Goal: Task Accomplishment & Management: Manage account settings

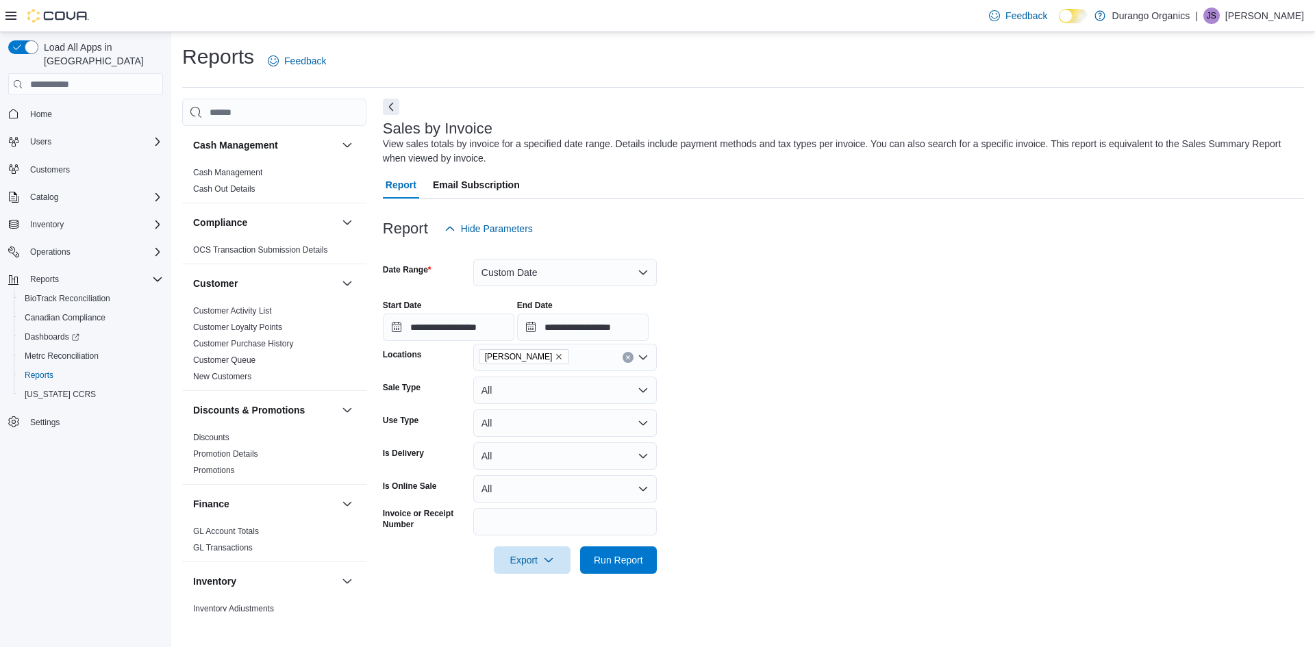
scroll to position [822, 0]
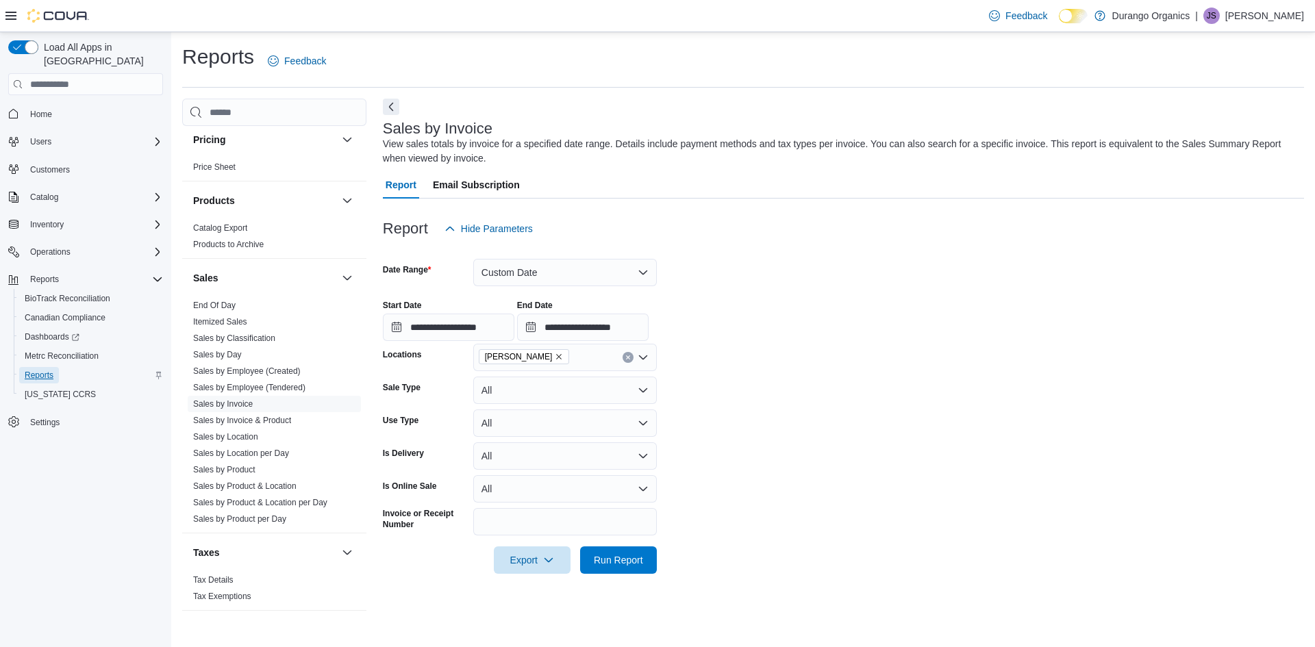
click at [43, 370] on span "Reports" at bounding box center [39, 375] width 29 height 11
click at [55, 246] on span "Operations" at bounding box center [50, 251] width 40 height 11
click at [42, 219] on span "Inventory" at bounding box center [47, 224] width 34 height 11
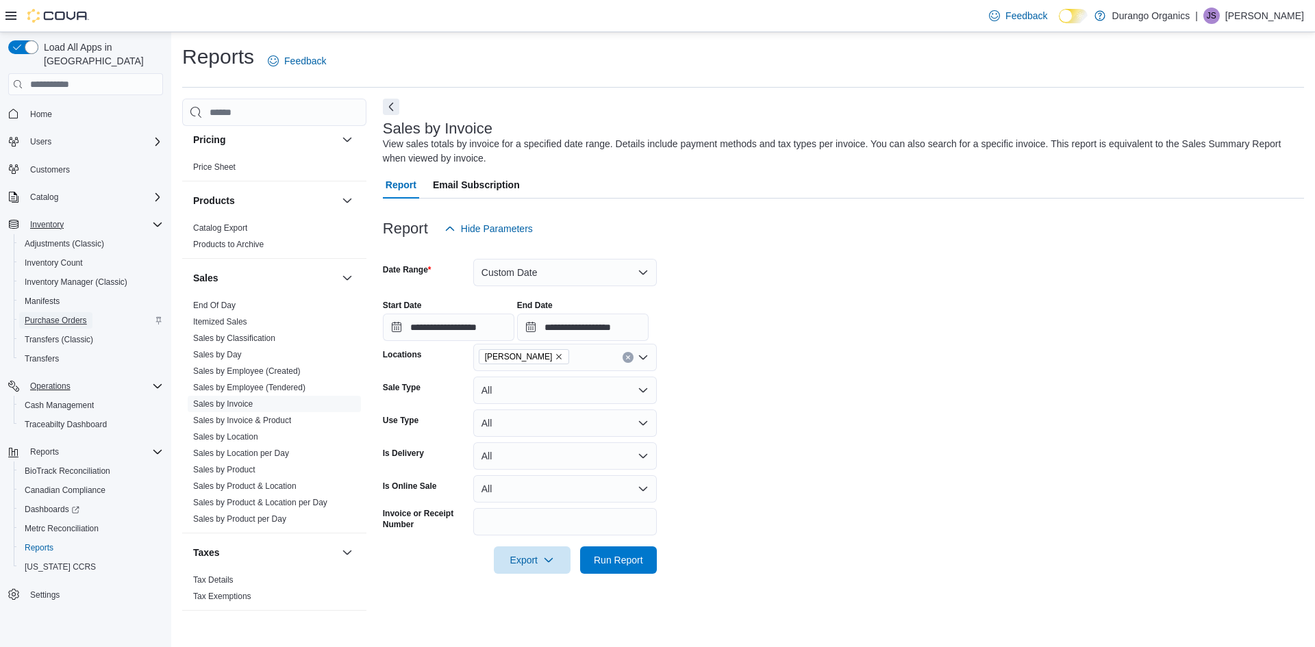
click at [40, 312] on span "Purchase Orders" at bounding box center [56, 320] width 62 height 16
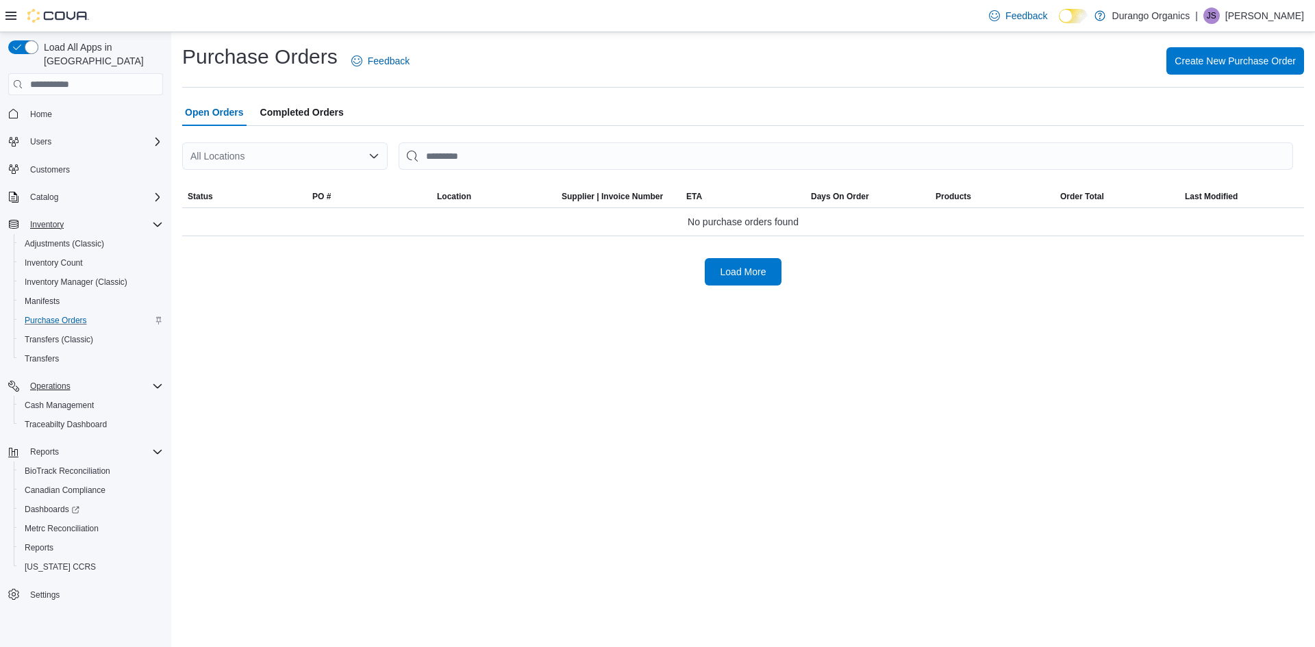
click at [379, 154] on icon "Open list of options" at bounding box center [373, 156] width 11 height 11
click at [279, 202] on div "Cortez" at bounding box center [293, 199] width 173 height 14
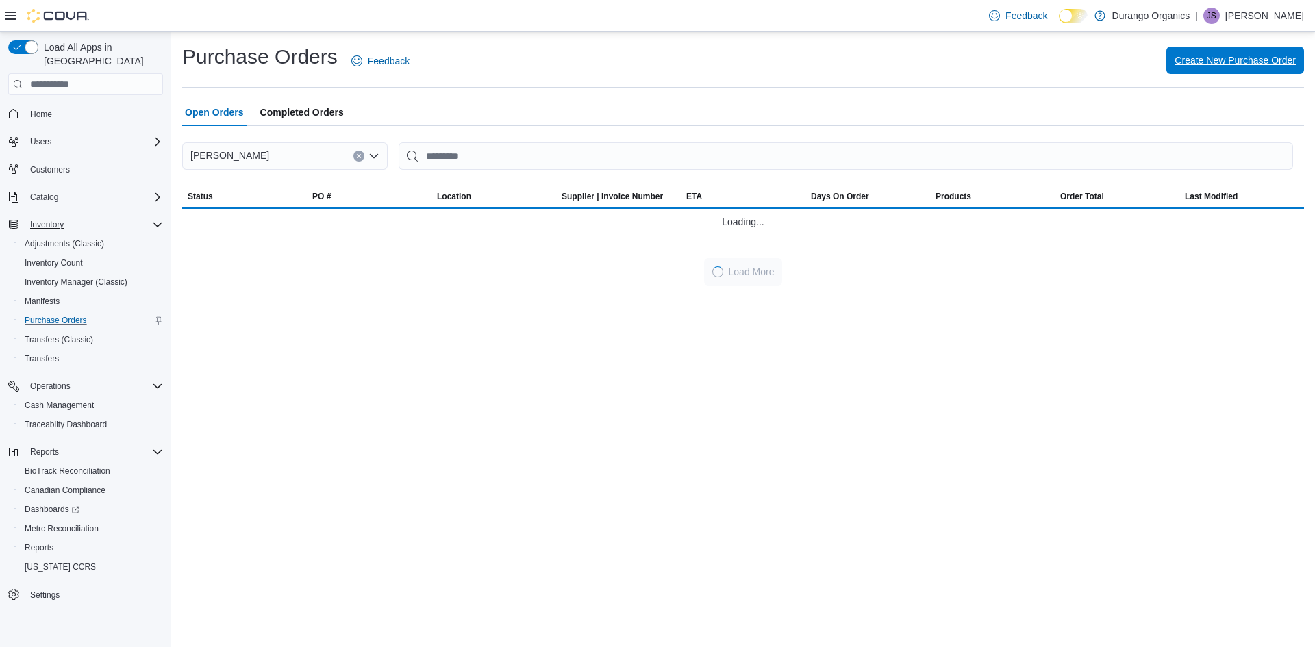
click at [1201, 60] on span "Create New Purchase Order" at bounding box center [1234, 60] width 121 height 14
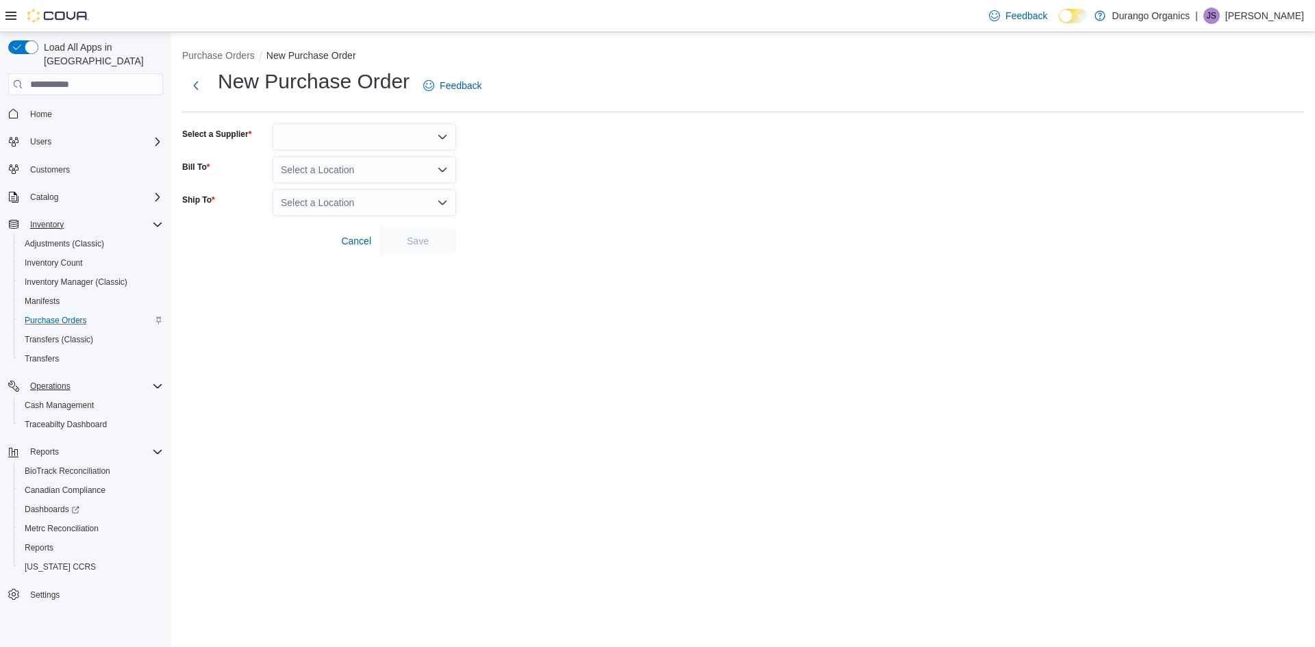
click at [358, 141] on div at bounding box center [365, 136] width 184 height 27
type input "***"
click at [362, 156] on span "Dur ango Organics" at bounding box center [372, 160] width 151 height 14
click at [342, 180] on div "Select a Location" at bounding box center [365, 169] width 184 height 27
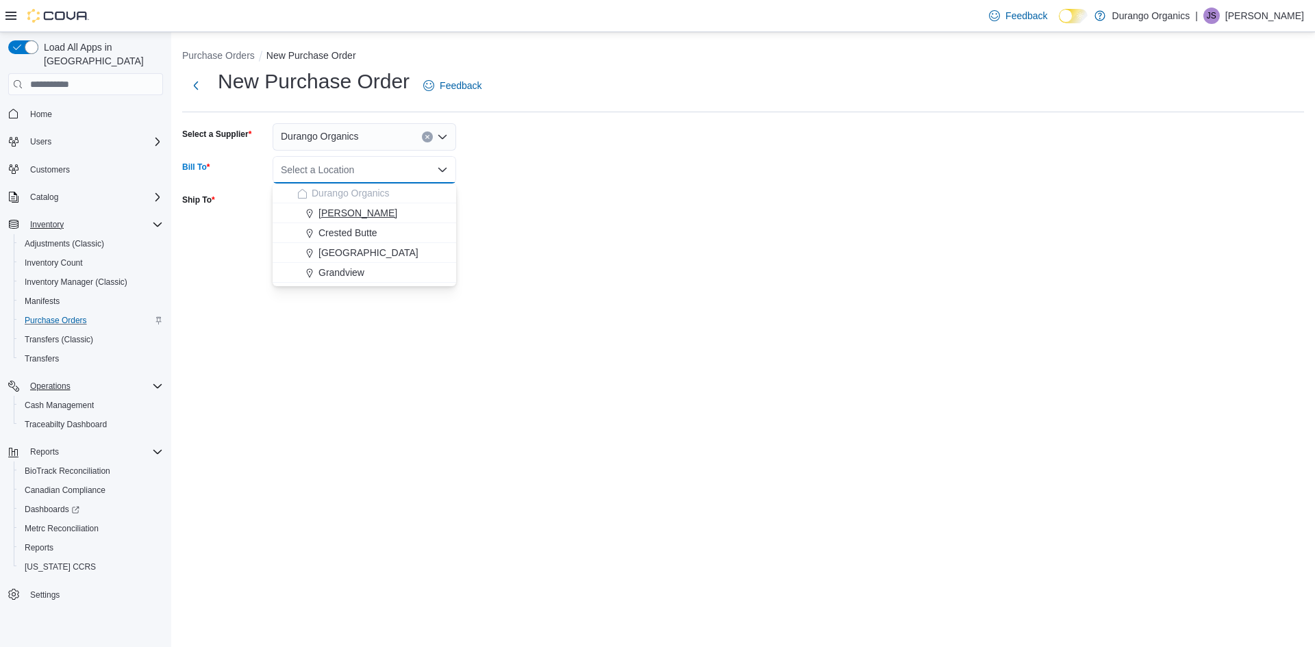
click at [335, 215] on span "Cortez" at bounding box center [357, 213] width 79 height 14
click at [341, 202] on div "Select a Location" at bounding box center [365, 202] width 184 height 27
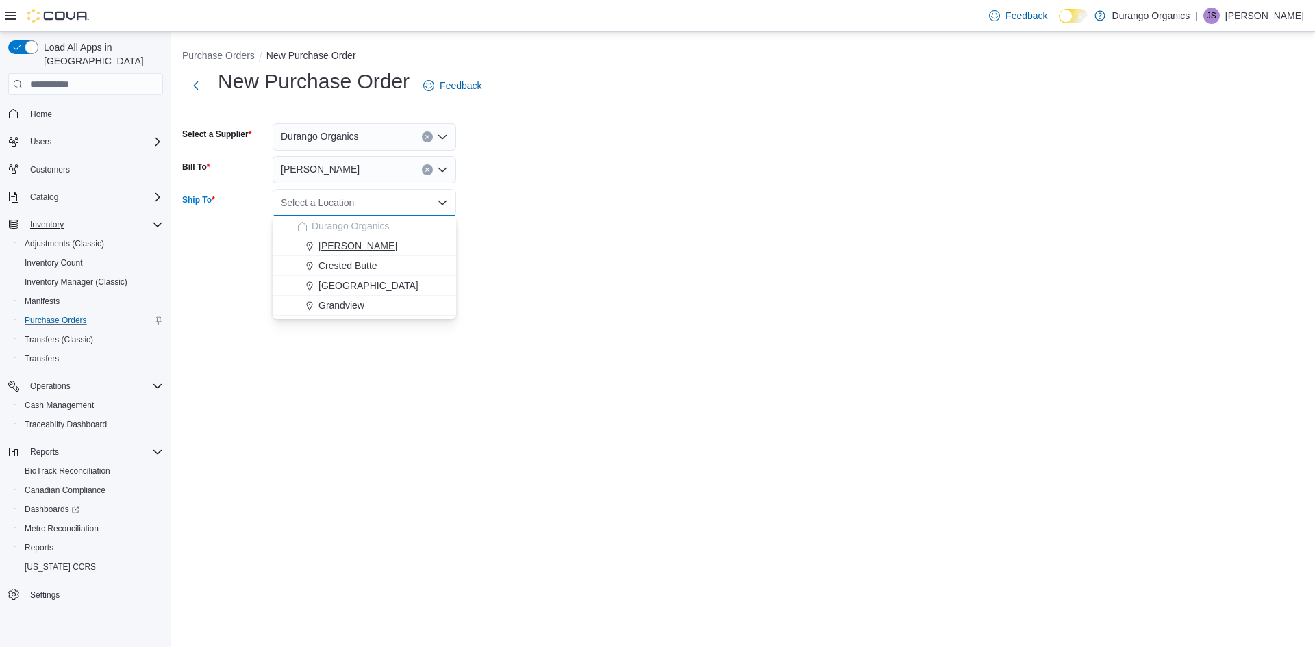
click at [336, 244] on span "Cortez" at bounding box center [357, 246] width 79 height 14
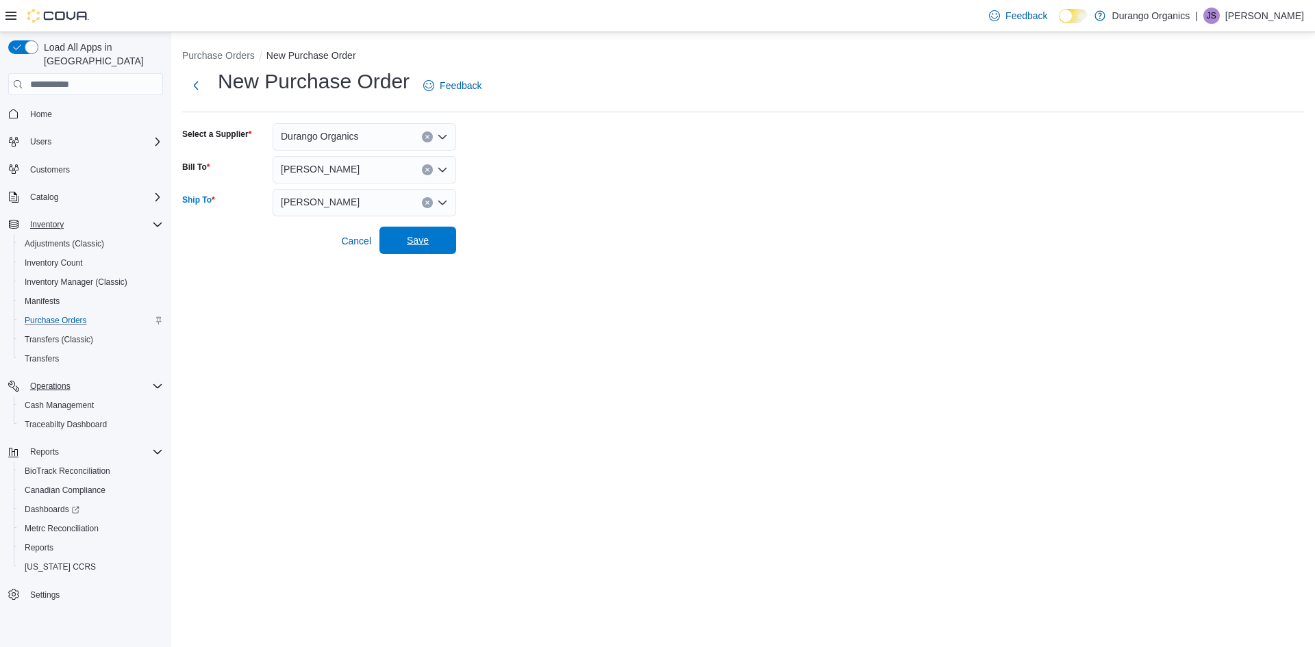
click at [421, 243] on span "Save" at bounding box center [418, 240] width 22 height 14
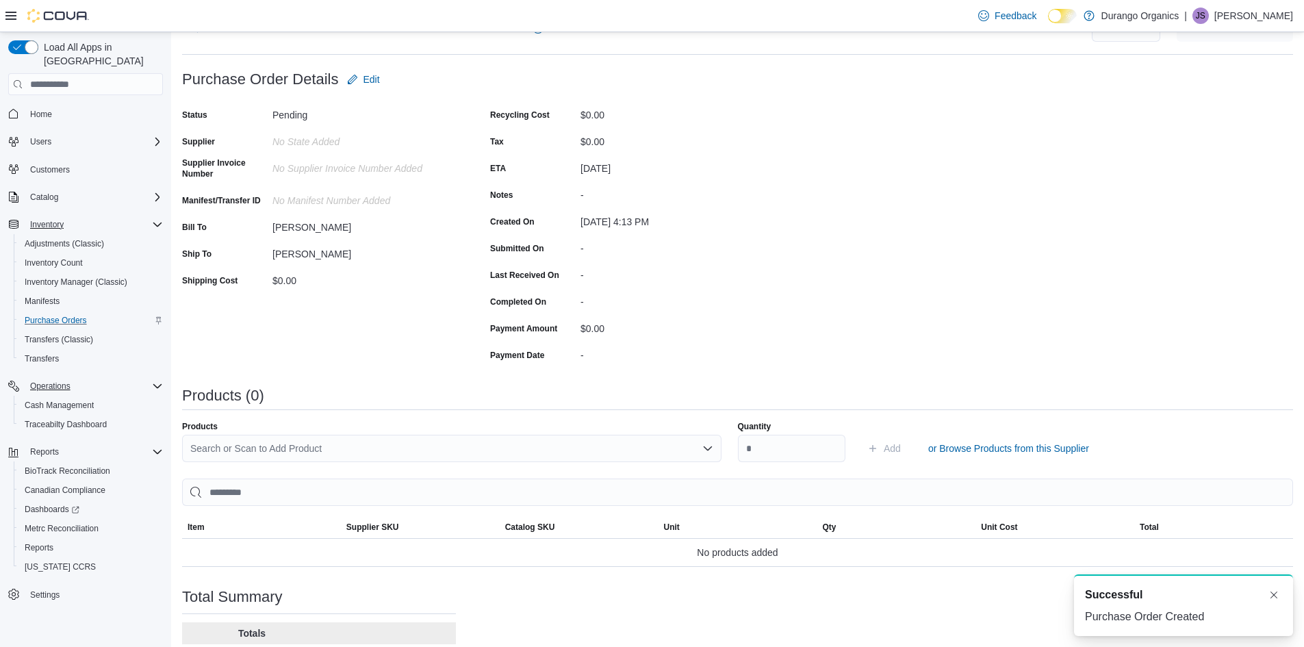
scroll to position [173, 0]
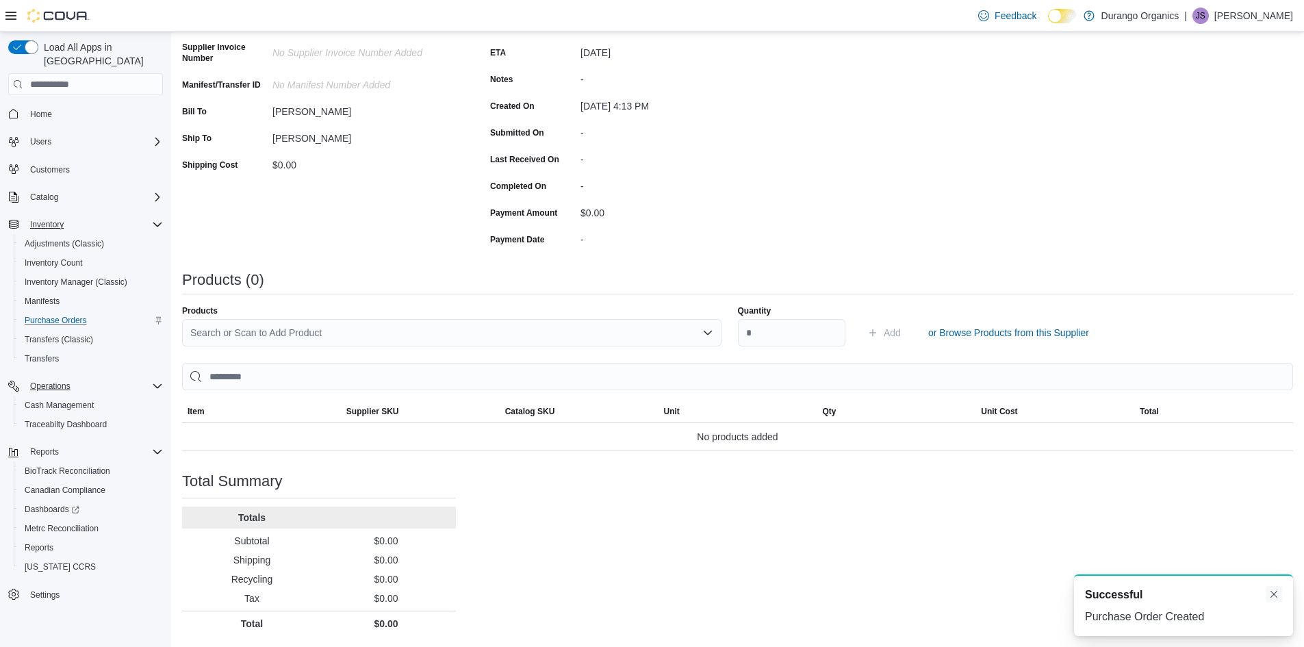
click at [1276, 596] on button "Dismiss toast" at bounding box center [1274, 594] width 16 height 16
click at [314, 326] on div "Search or Scan to Add Product" at bounding box center [452, 332] width 540 height 27
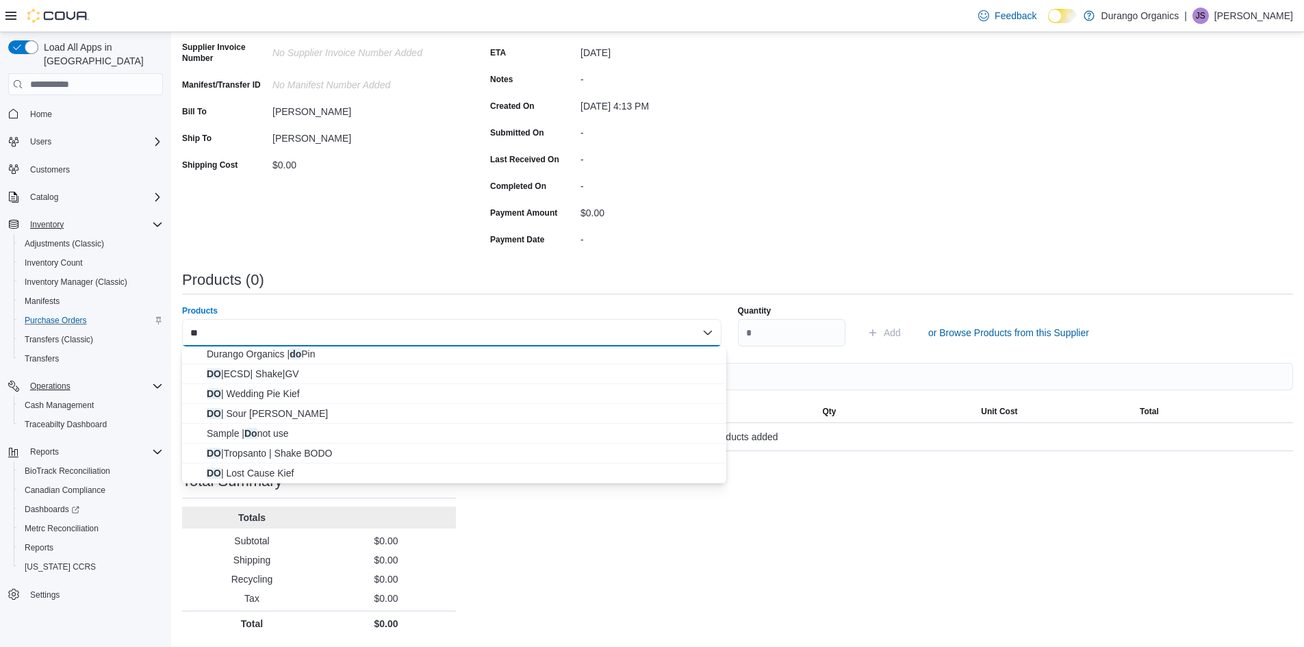
scroll to position [0, 0]
click at [337, 325] on div "**" at bounding box center [452, 332] width 540 height 27
type input "*"
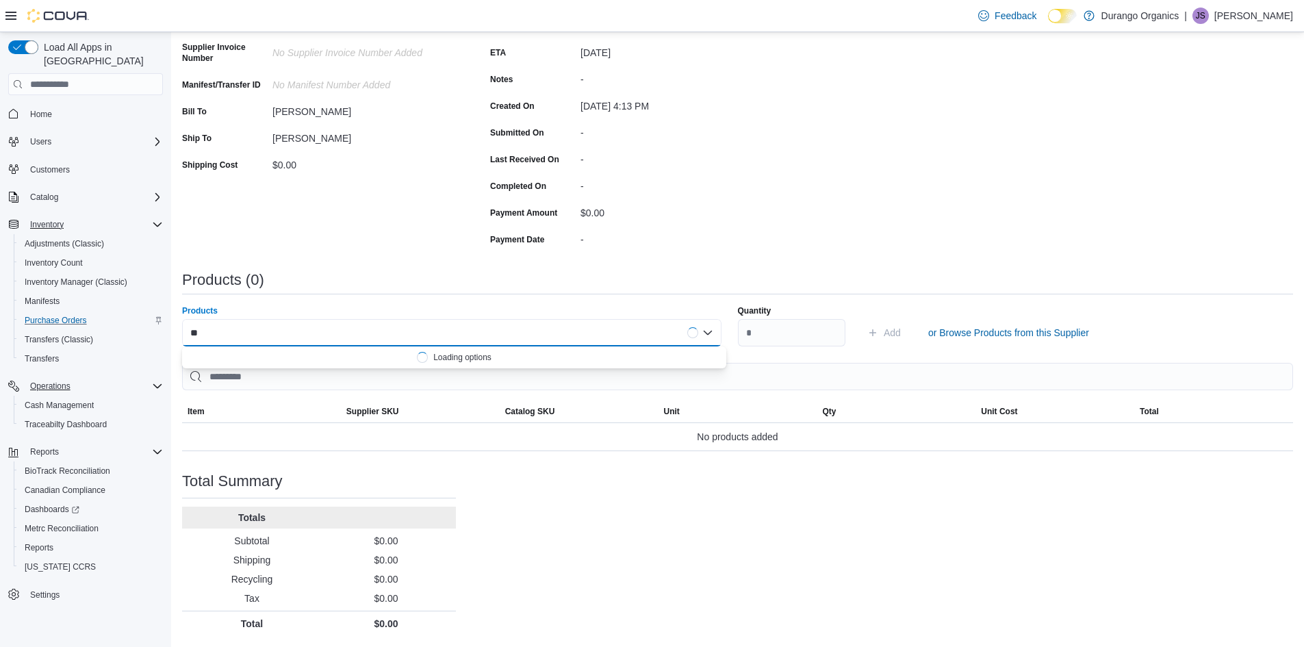
type input "*"
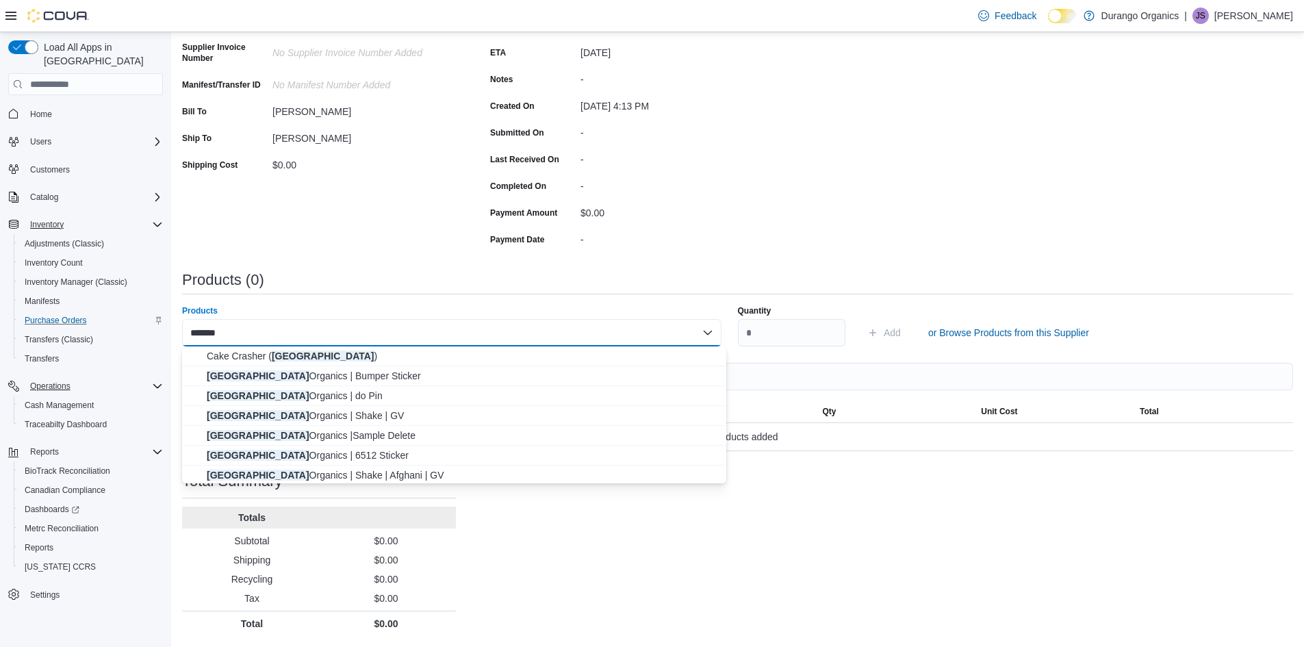
type input "*******"
click at [475, 329] on div "******* Combo box. Selected. Durango. Selected. Combo box input. Search or Scan…" at bounding box center [452, 332] width 540 height 27
click at [629, 252] on div "Purchase Order: PO7HGN-27706 Feedback Purchase Order Details Edit Status Pendin…" at bounding box center [737, 293] width 1111 height 686
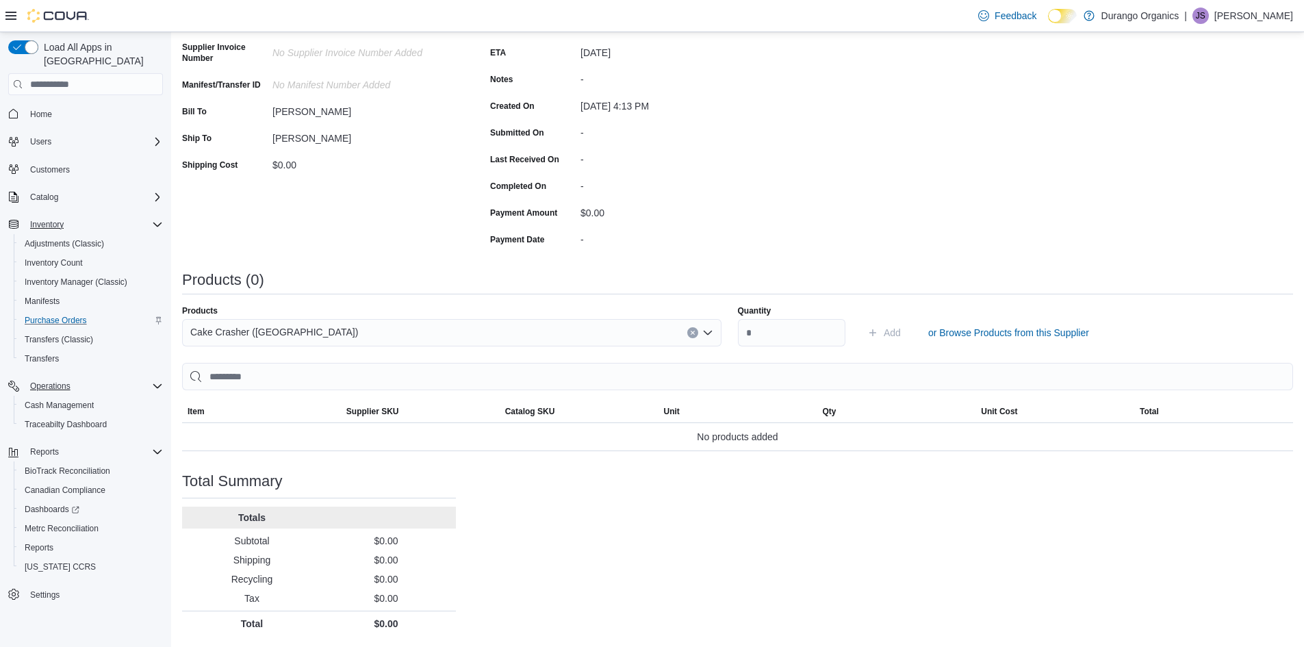
click at [696, 330] on icon "Clear input" at bounding box center [692, 332] width 5 height 5
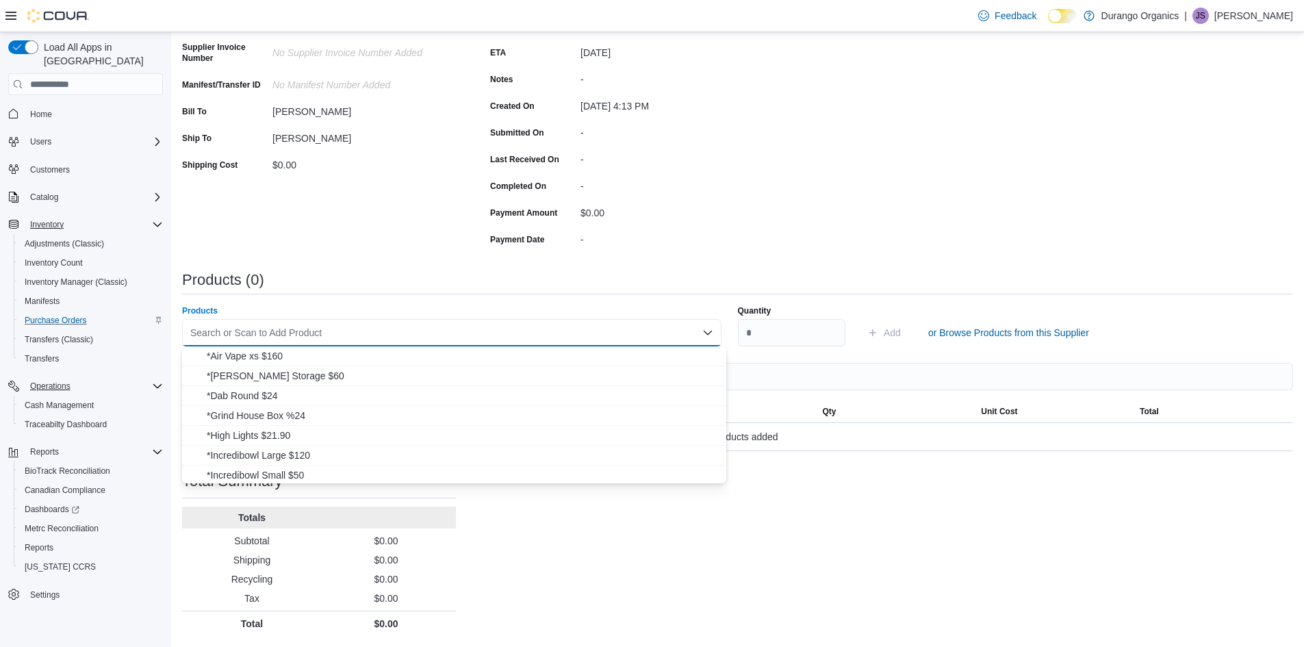
click at [661, 270] on div "Purchase Order: PO7HGN-27706 Feedback Purchase Order Details Edit Status Pendin…" at bounding box center [737, 293] width 1111 height 686
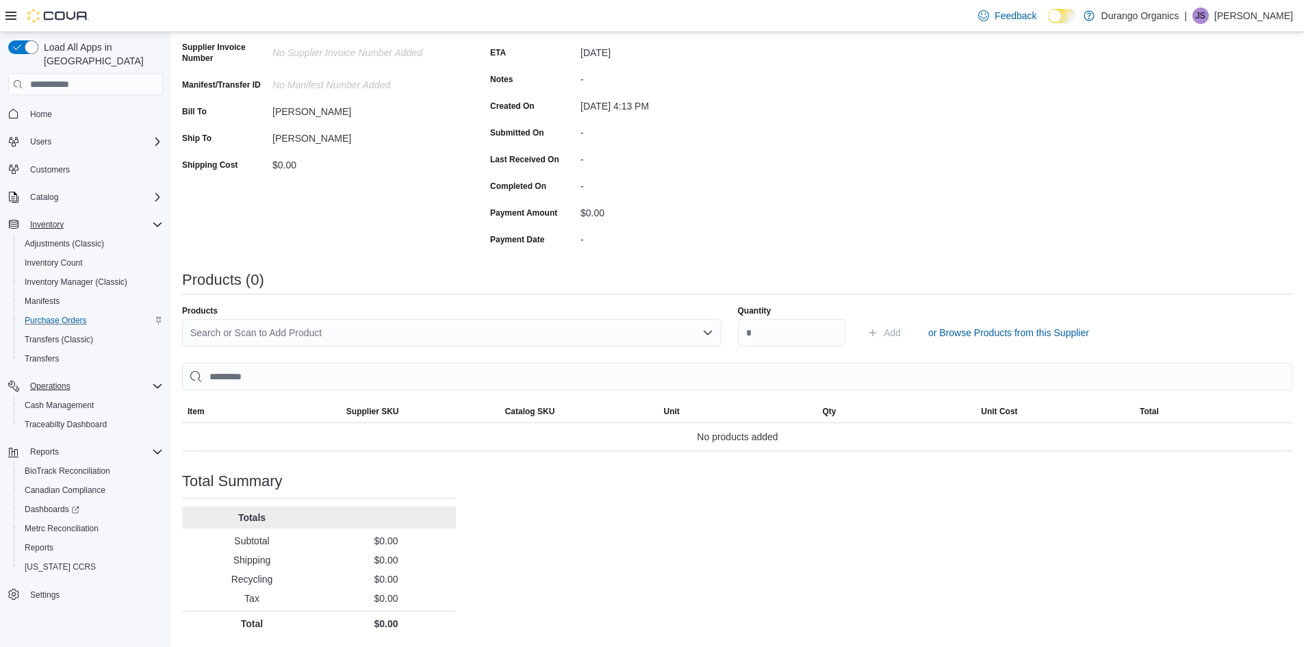
click at [377, 321] on div "Search or Scan to Add Product" at bounding box center [452, 332] width 540 height 27
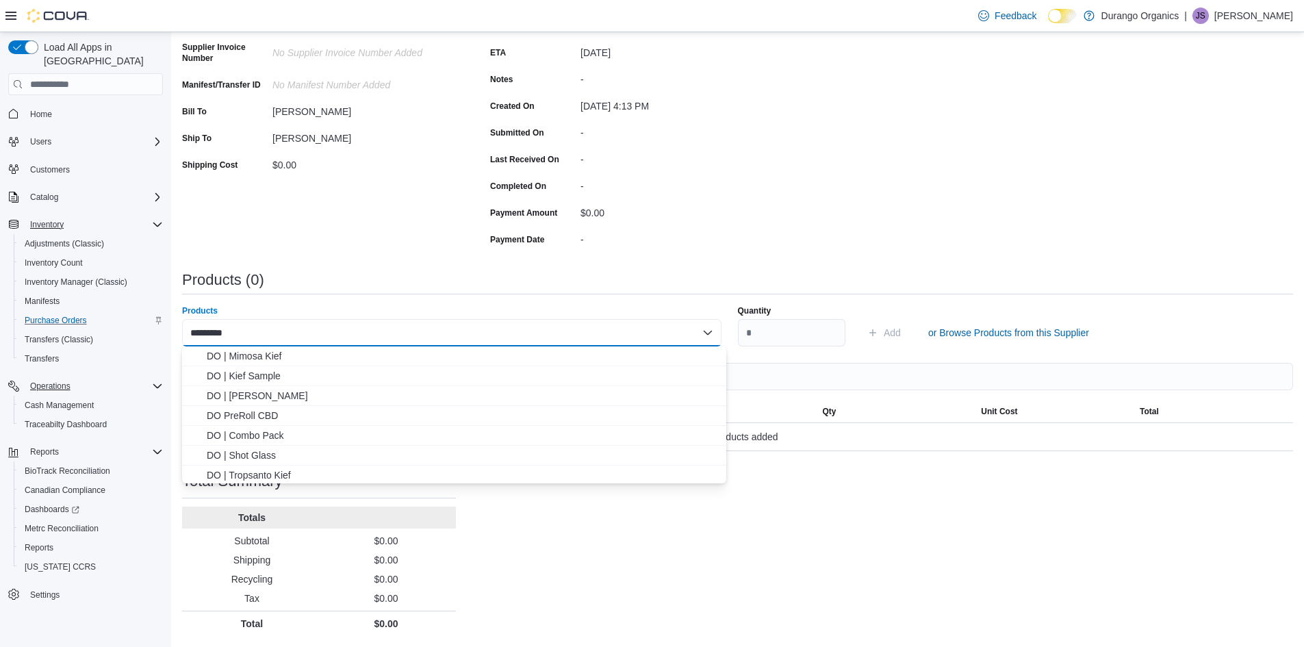
click at [209, 333] on input "*********" at bounding box center [210, 333] width 40 height 16
click at [286, 328] on div "******** Combo box. Selected. DO shirt. Selected. Combo box input. Search or Sc…" at bounding box center [452, 332] width 540 height 27
click at [286, 331] on div "******** Combo box. Selected. DO shirt. Selected. Combo box input. Search or Sc…" at bounding box center [452, 332] width 540 height 27
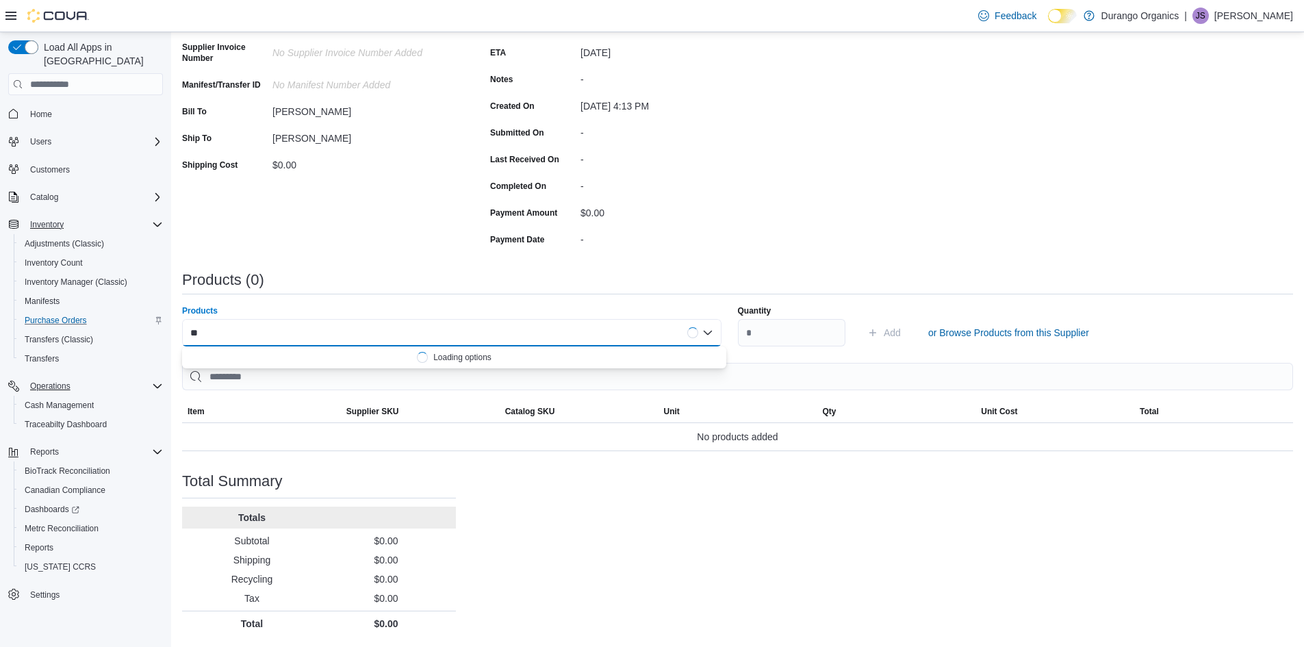
type input "*"
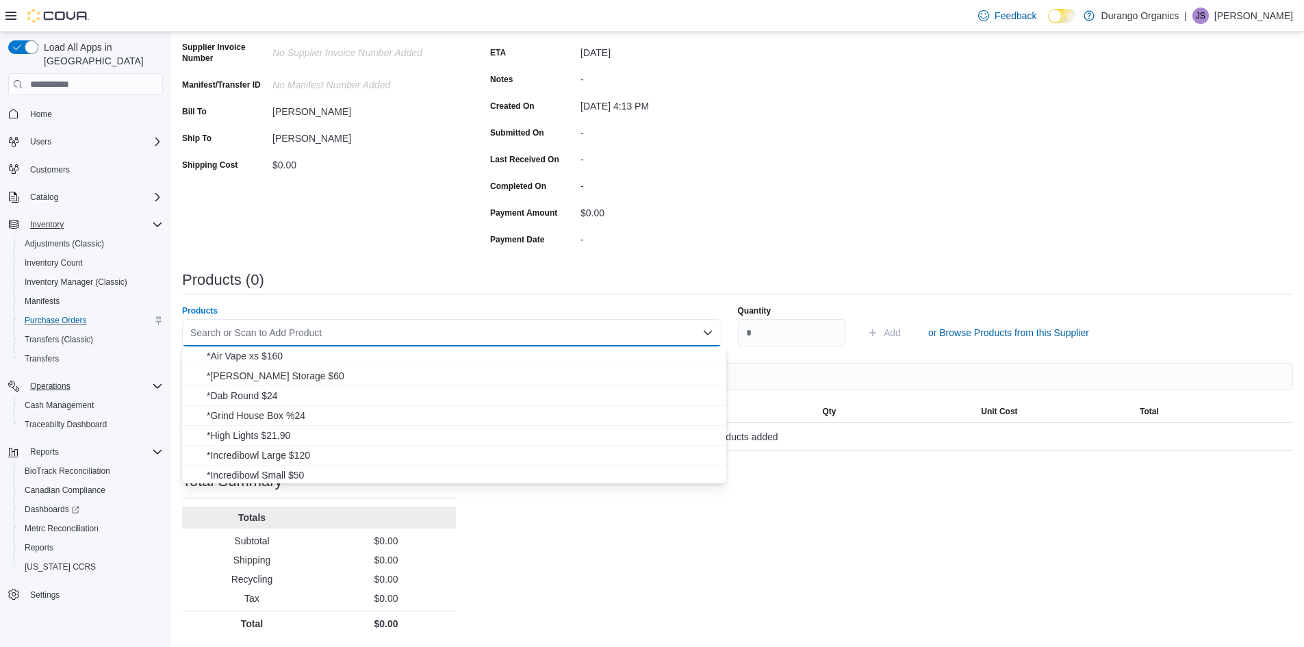
click at [924, 186] on div "Purchase Order: PO7HGN-27706 Feedback Purchase Order Details Edit Status Pendin…" at bounding box center [737, 293] width 1111 height 686
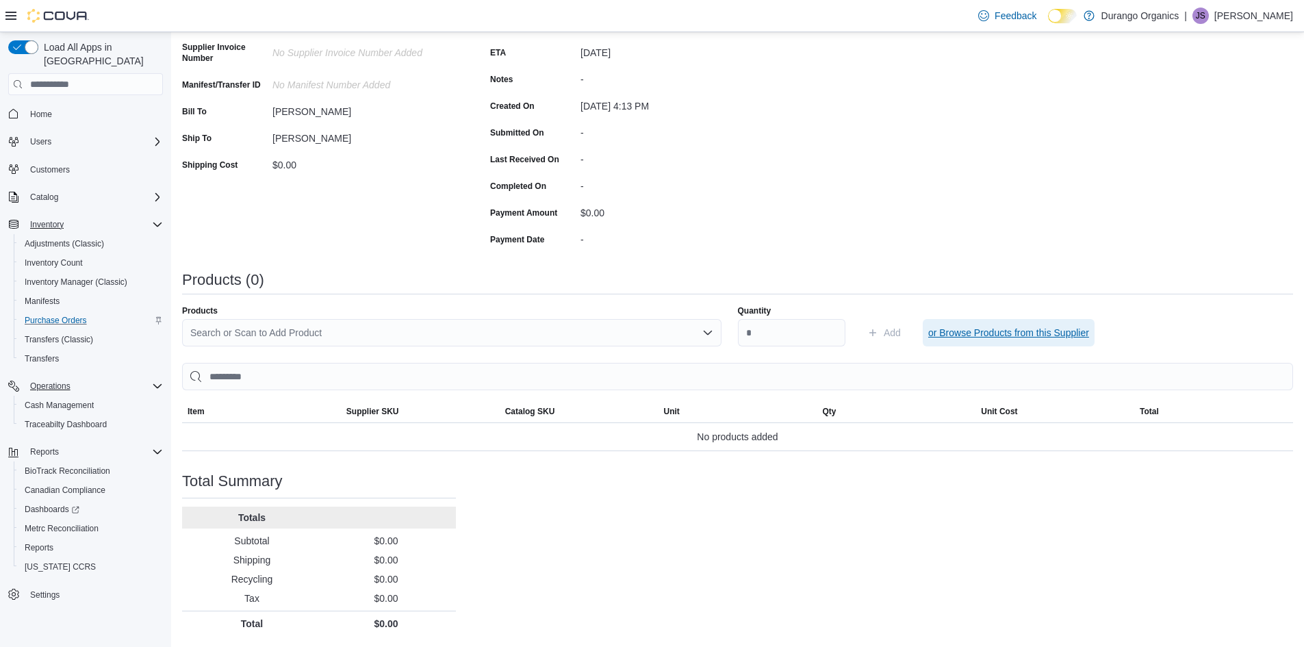
click at [996, 331] on span "or Browse Products from this Supplier" at bounding box center [1008, 333] width 161 height 14
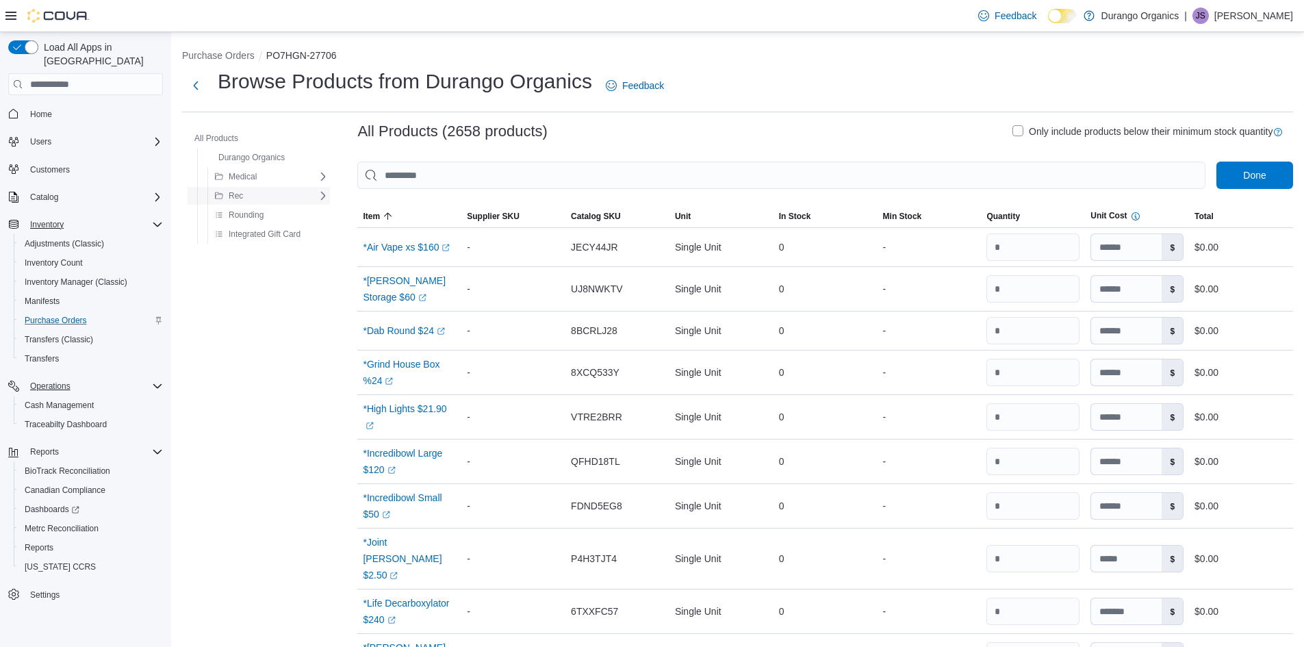
click at [244, 194] on button "Rec" at bounding box center [229, 196] width 39 height 16
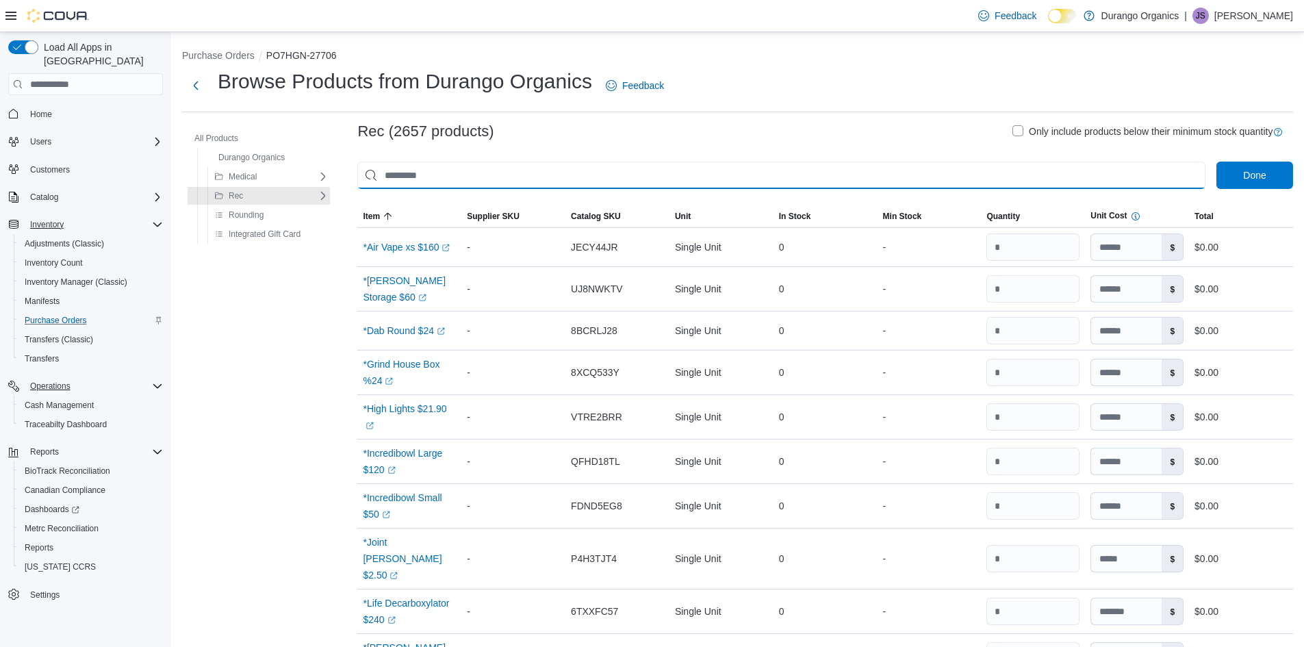
click at [503, 169] on input "This is a search bar. As you type, the results lower in the page will automatic…" at bounding box center [781, 175] width 848 height 27
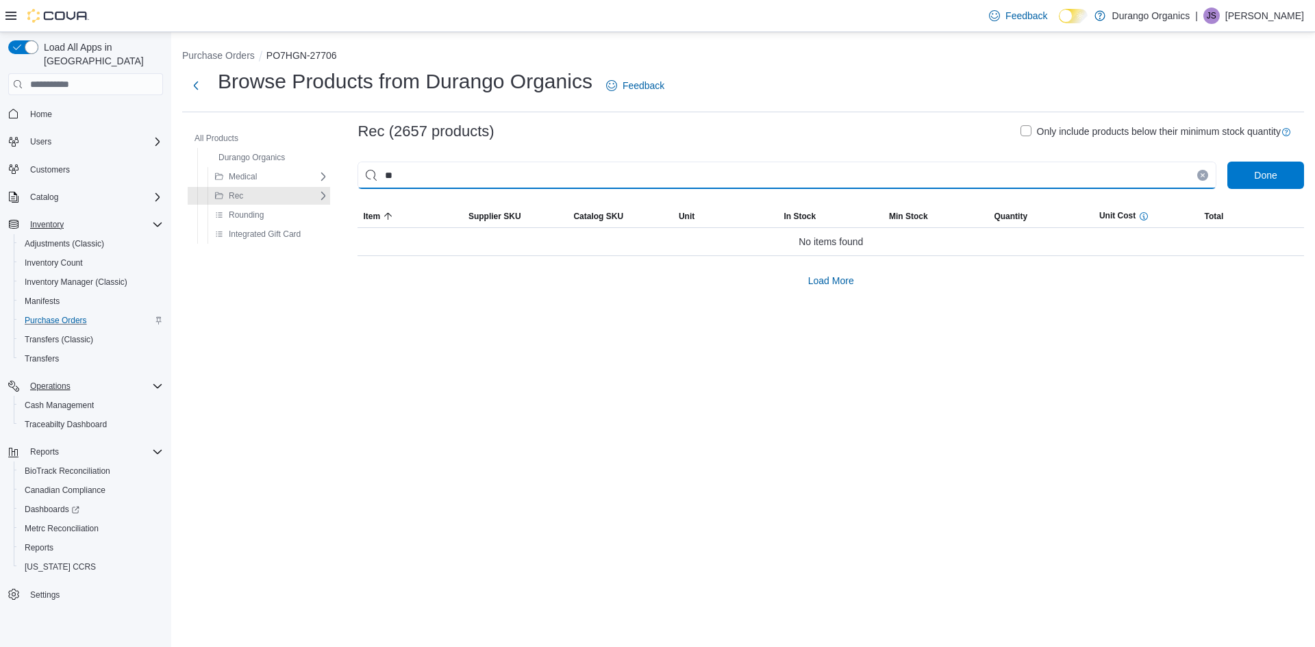
type input "*"
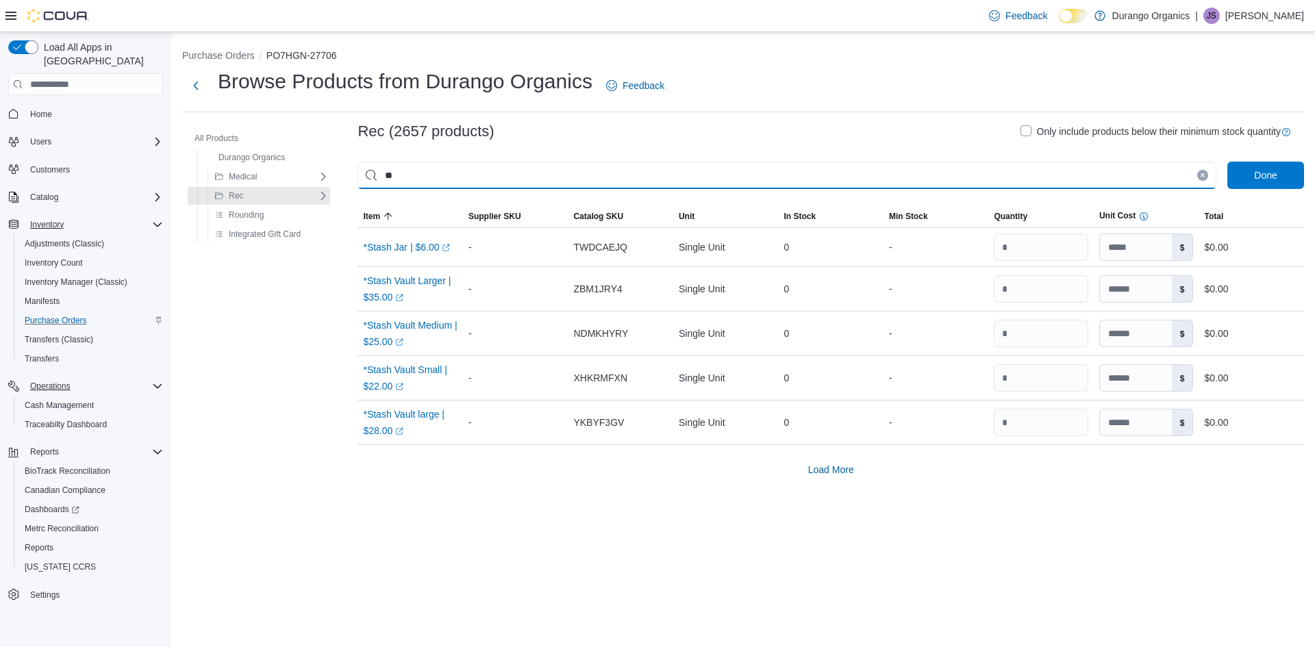
type input "*"
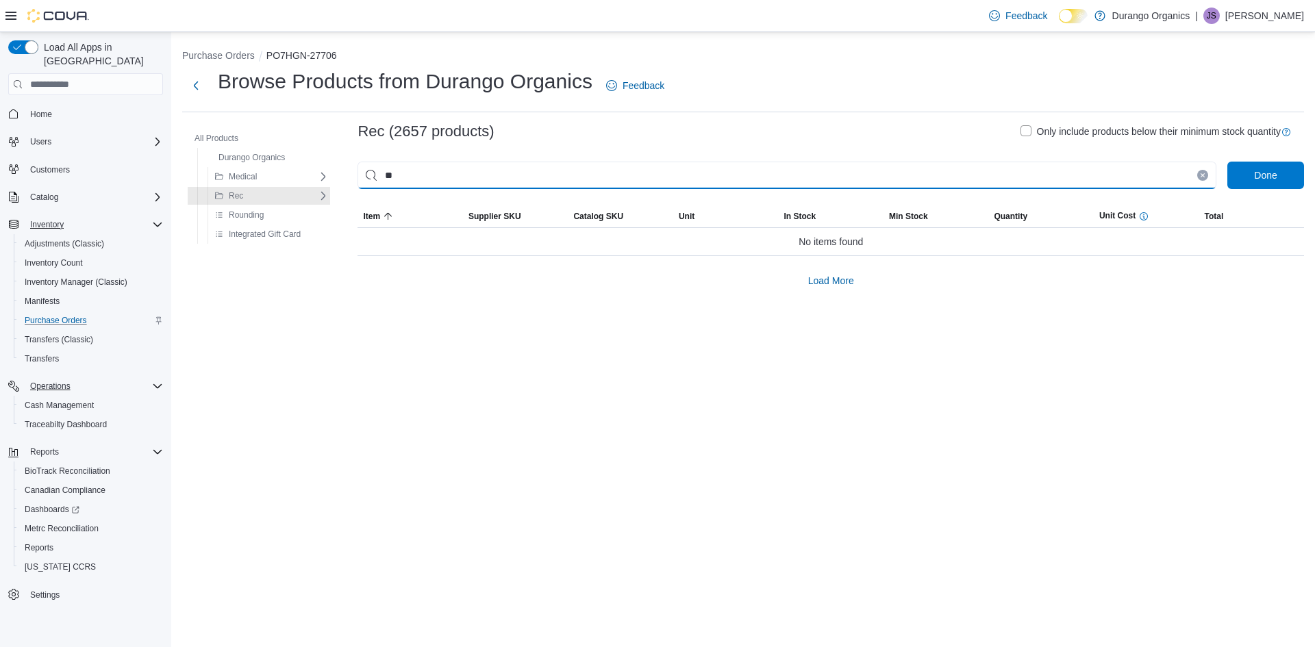
type input "*"
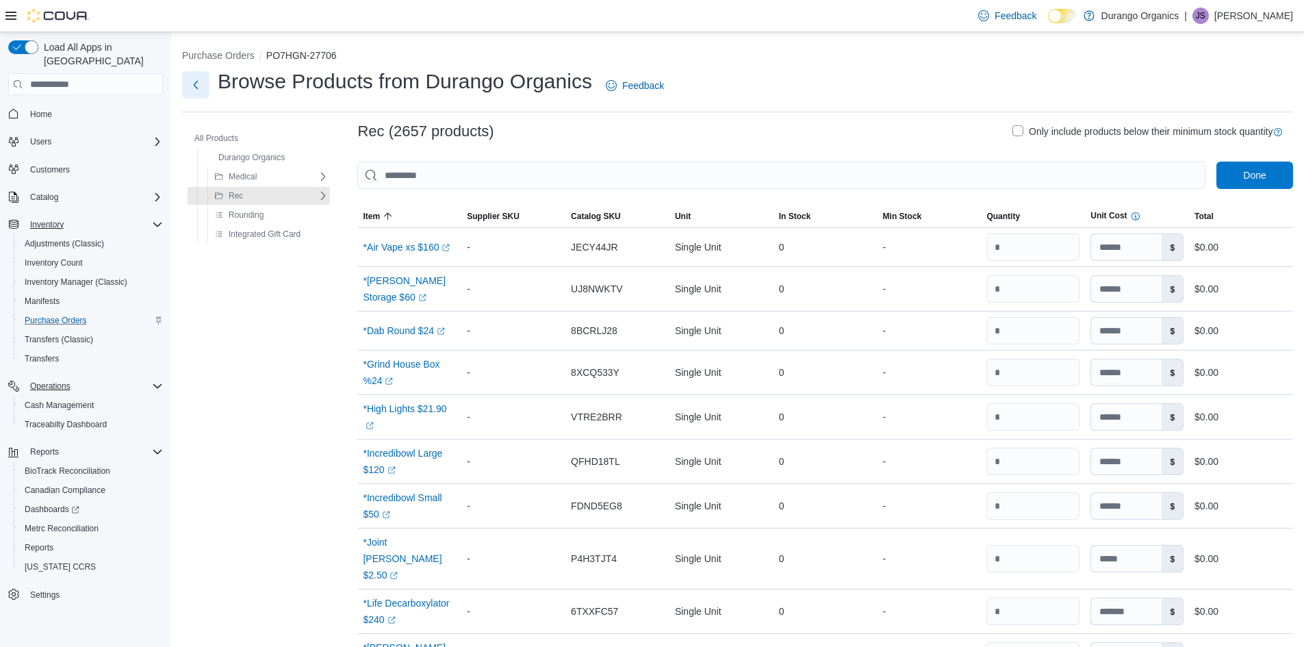
click at [192, 86] on button "Next" at bounding box center [195, 84] width 27 height 27
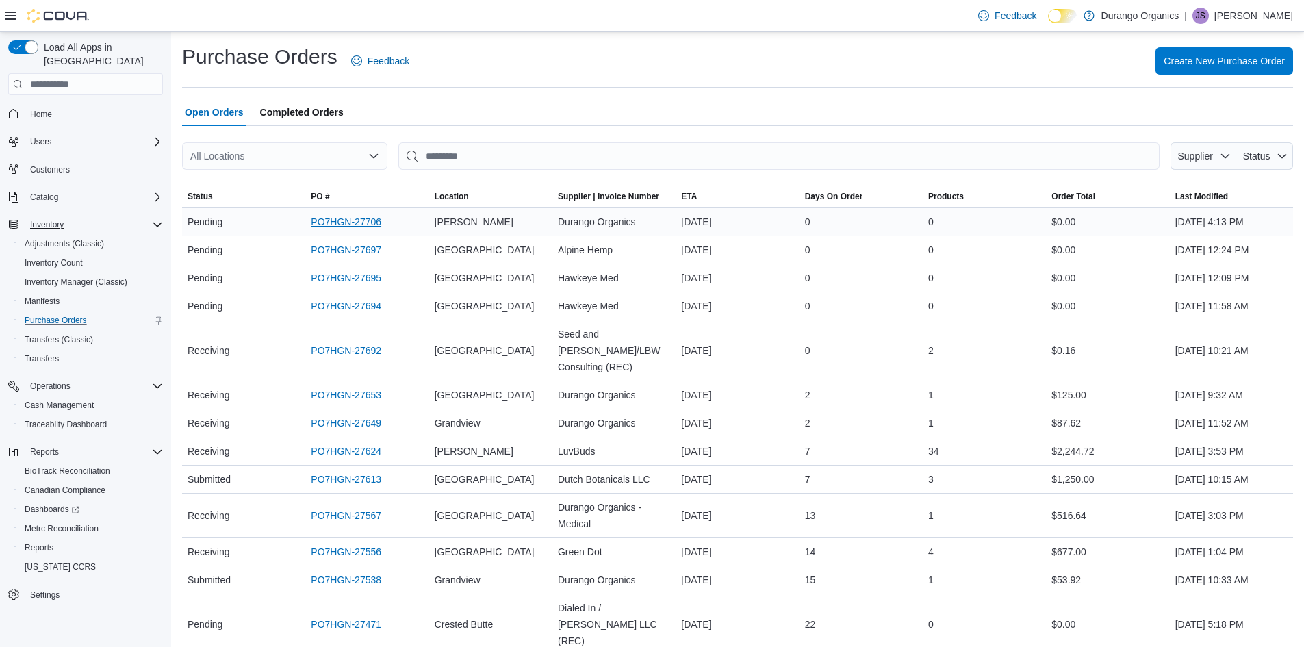
click at [354, 221] on link "PO7HGN-27706" at bounding box center [346, 222] width 71 height 16
click at [362, 219] on link "PO7HGN-27706" at bounding box center [346, 222] width 71 height 16
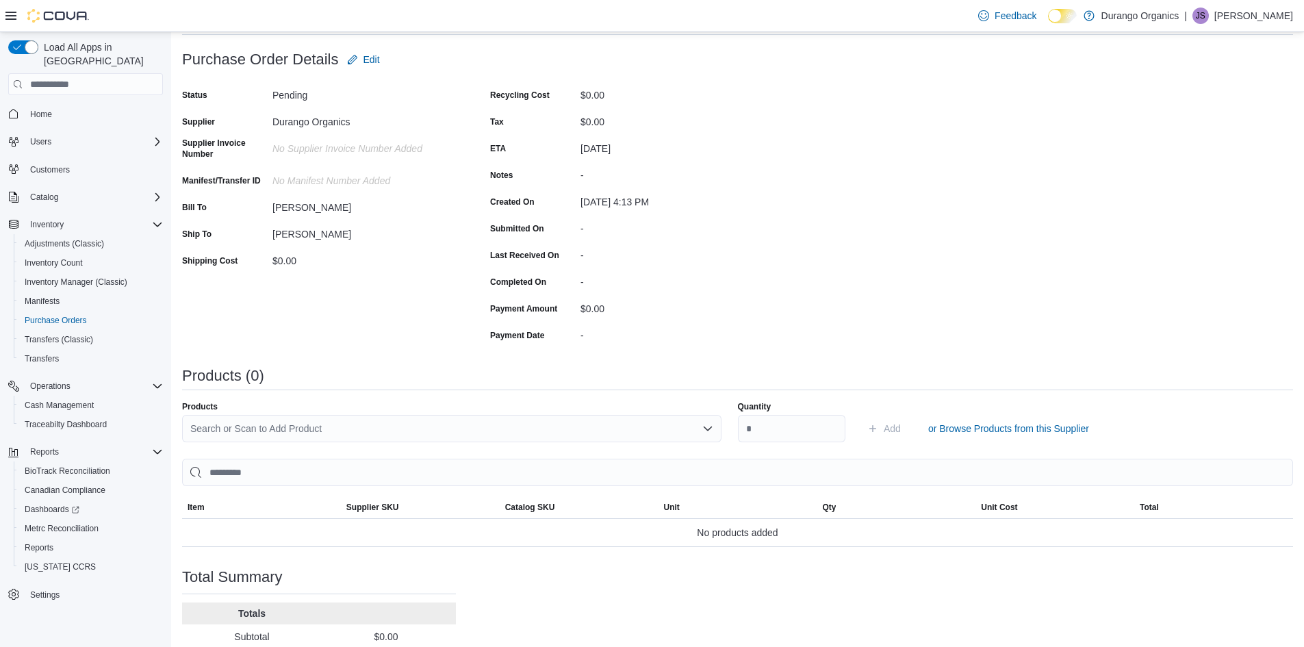
scroll to position [123, 0]
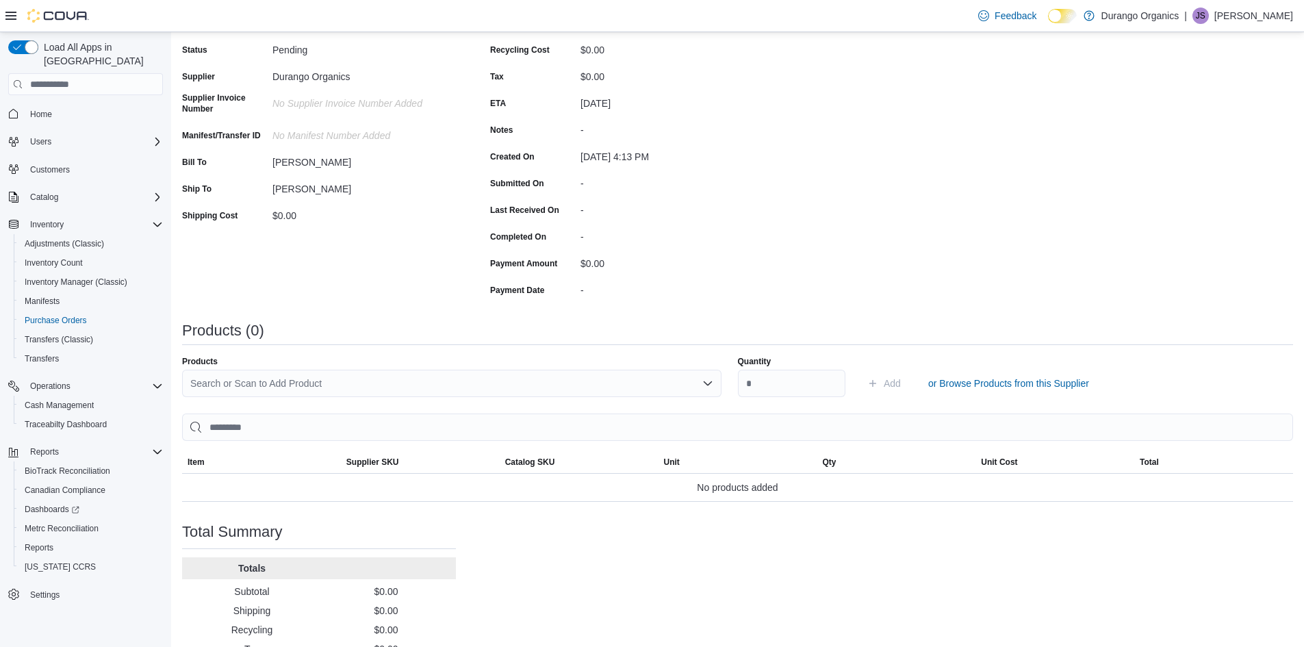
click at [487, 381] on div "Search or Scan to Add Product" at bounding box center [452, 383] width 540 height 27
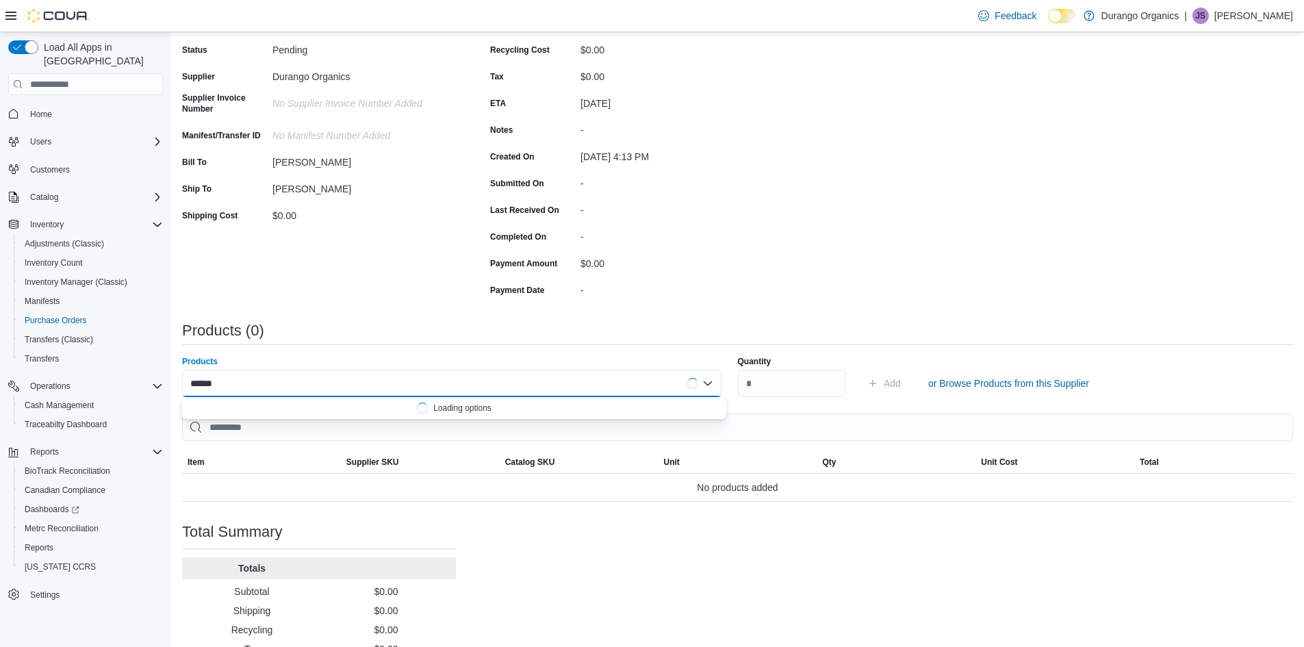
type input "*******"
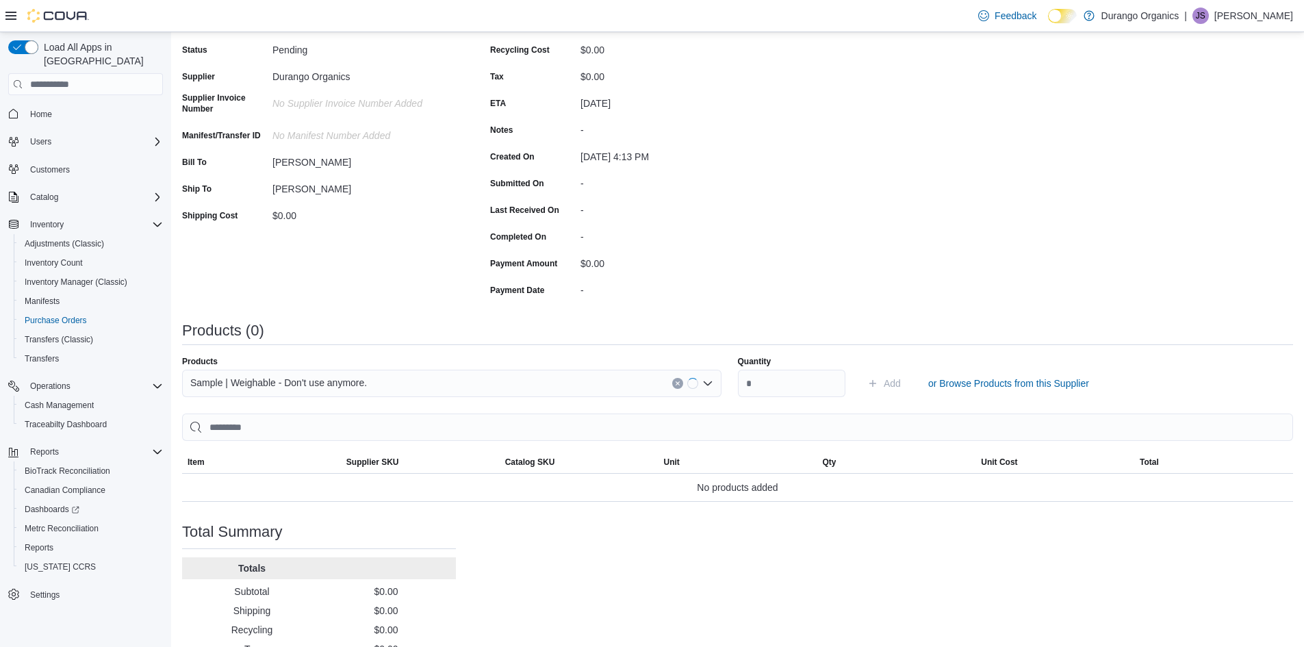
click at [561, 350] on div "Products (0)" at bounding box center [737, 337] width 1111 height 28
click at [696, 383] on icon "Clear input" at bounding box center [692, 383] width 5 height 5
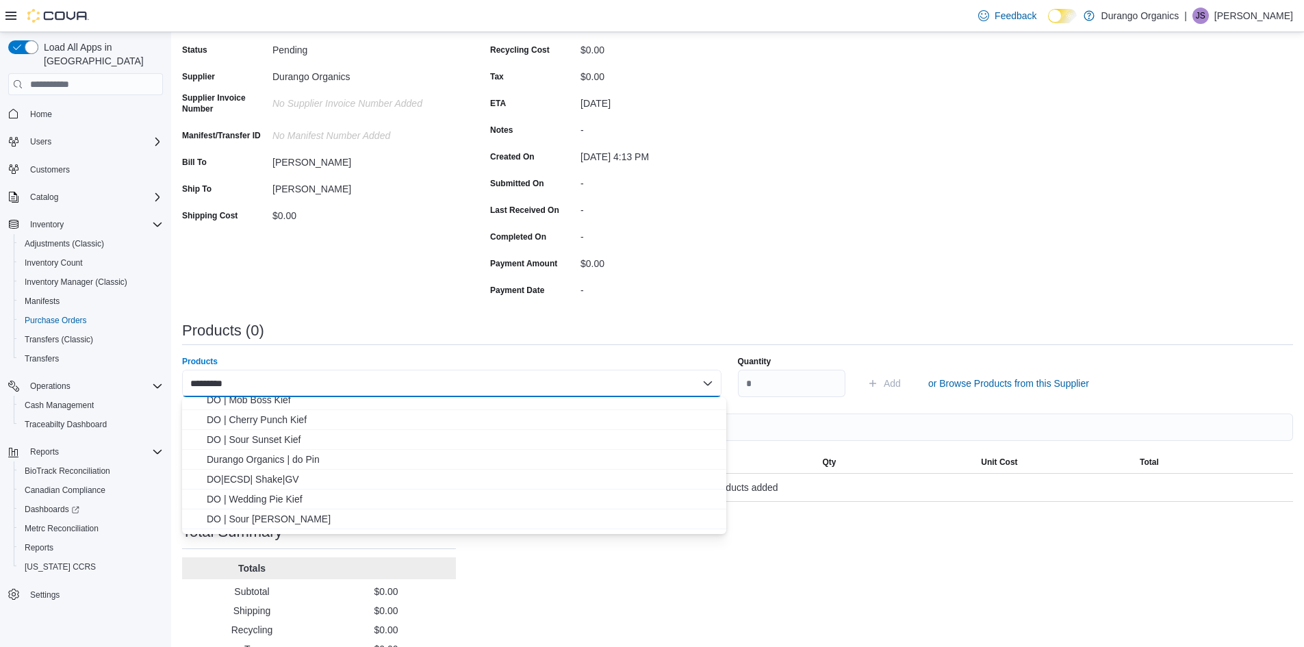
scroll to position [260, 0]
click at [212, 381] on input "*********" at bounding box center [211, 383] width 42 height 16
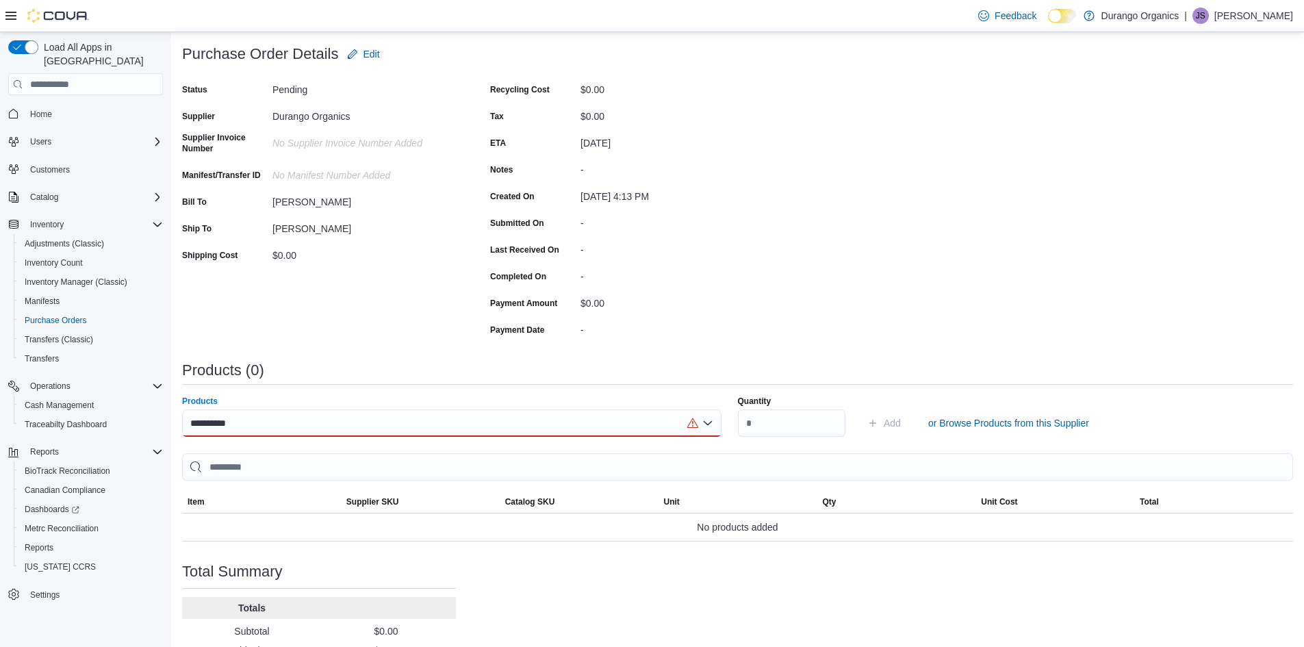
scroll to position [173, 0]
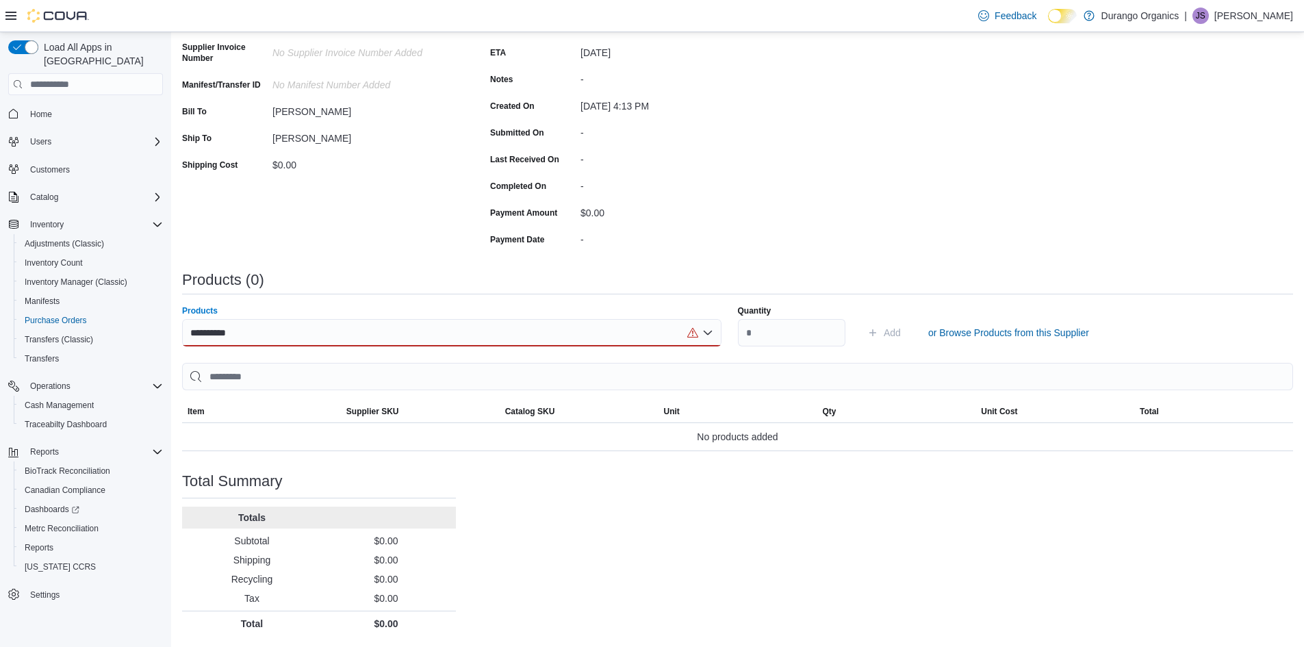
click at [693, 329] on div "**********" at bounding box center [452, 332] width 540 height 27
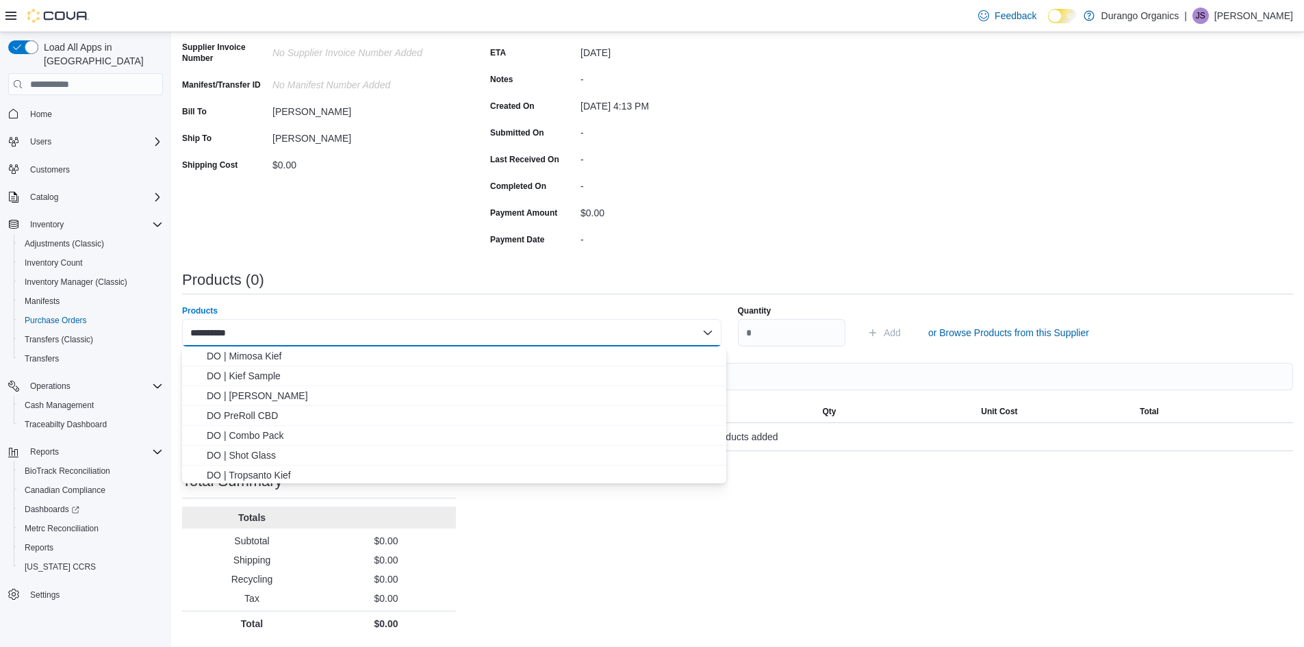
click at [633, 332] on div "**********" at bounding box center [452, 332] width 540 height 27
click at [246, 329] on div "**********" at bounding box center [452, 332] width 540 height 27
click at [292, 340] on div "**********" at bounding box center [452, 332] width 540 height 27
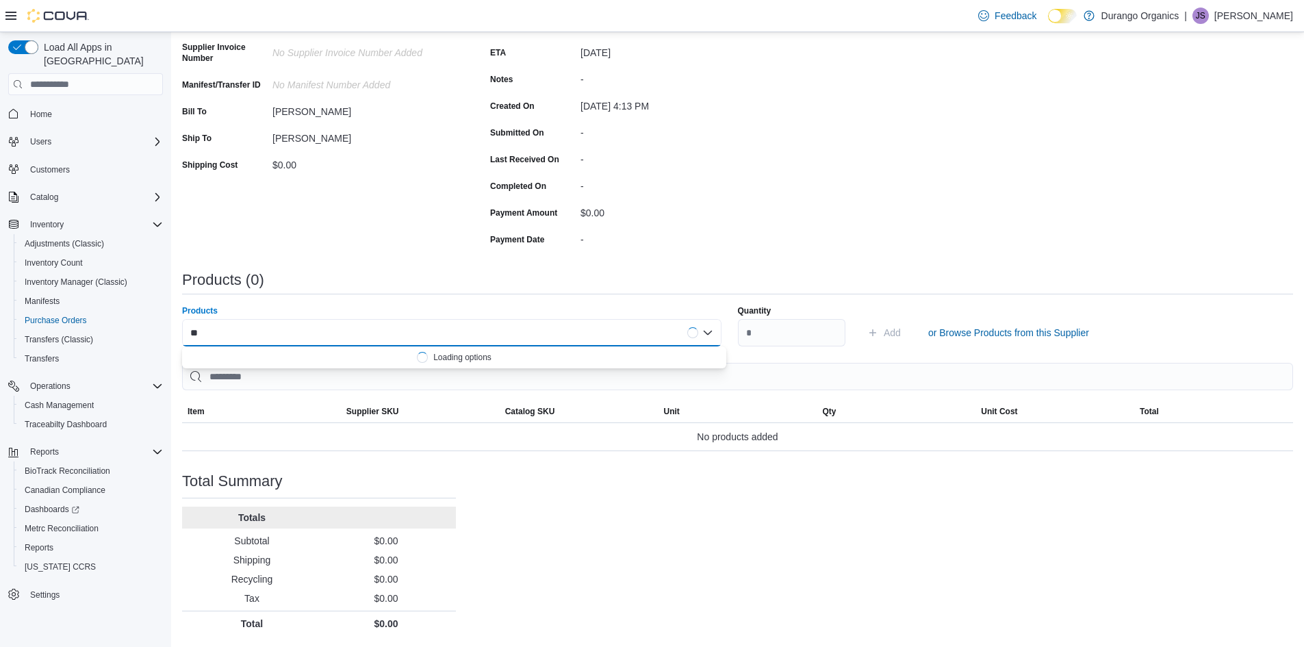
type input "*"
click at [783, 511] on div "Purchase Order: PO7HGN-27706 Feedback Purchase Order Details Edit Status Pendin…" at bounding box center [737, 293] width 1111 height 686
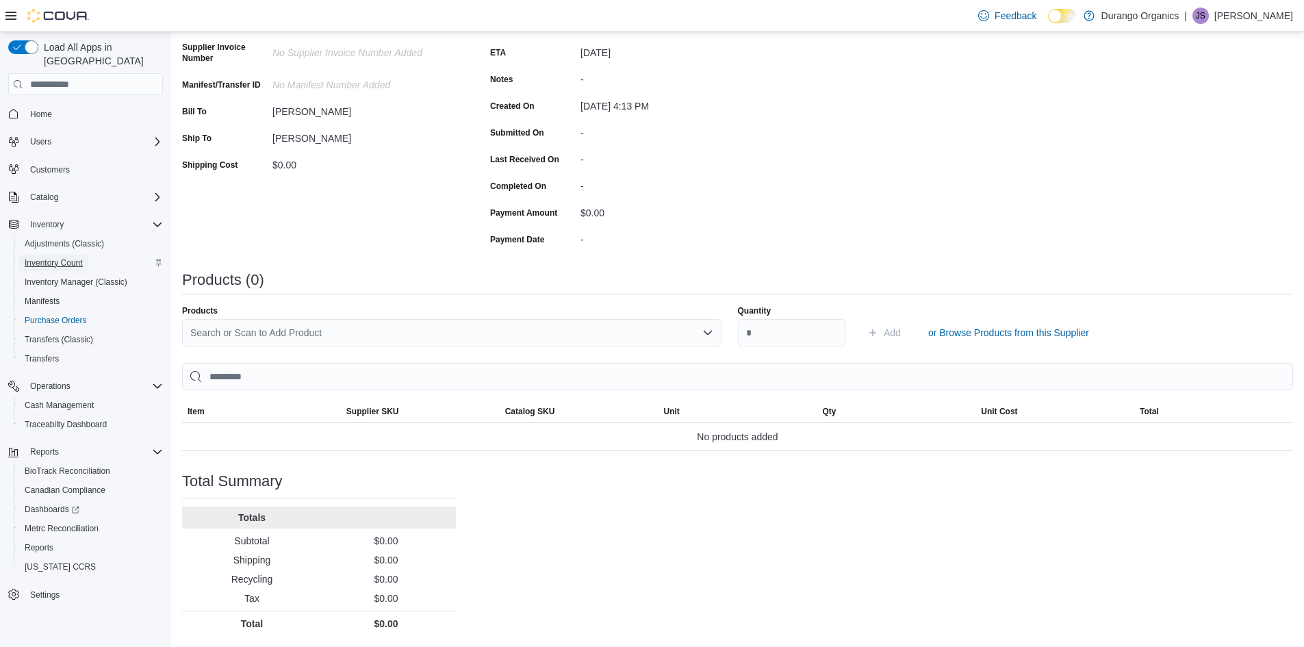
click at [56, 257] on span "Inventory Count" at bounding box center [54, 262] width 58 height 11
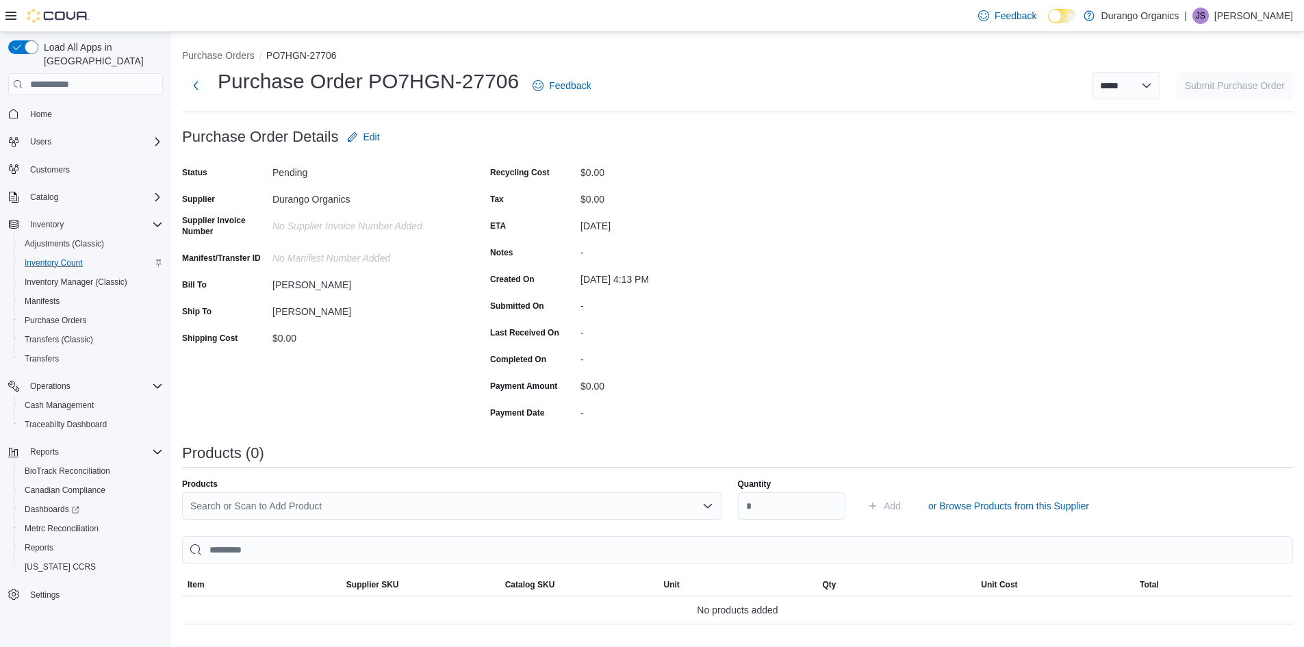
click at [275, 503] on div "Search or Scan to Add Product" at bounding box center [452, 505] width 540 height 27
click at [310, 516] on div "Search or Scan to Add Product" at bounding box center [452, 505] width 540 height 27
drag, startPoint x: 351, startPoint y: 494, endPoint x: 303, endPoint y: 504, distance: 49.7
click at [336, 496] on div "**********" at bounding box center [452, 505] width 540 height 27
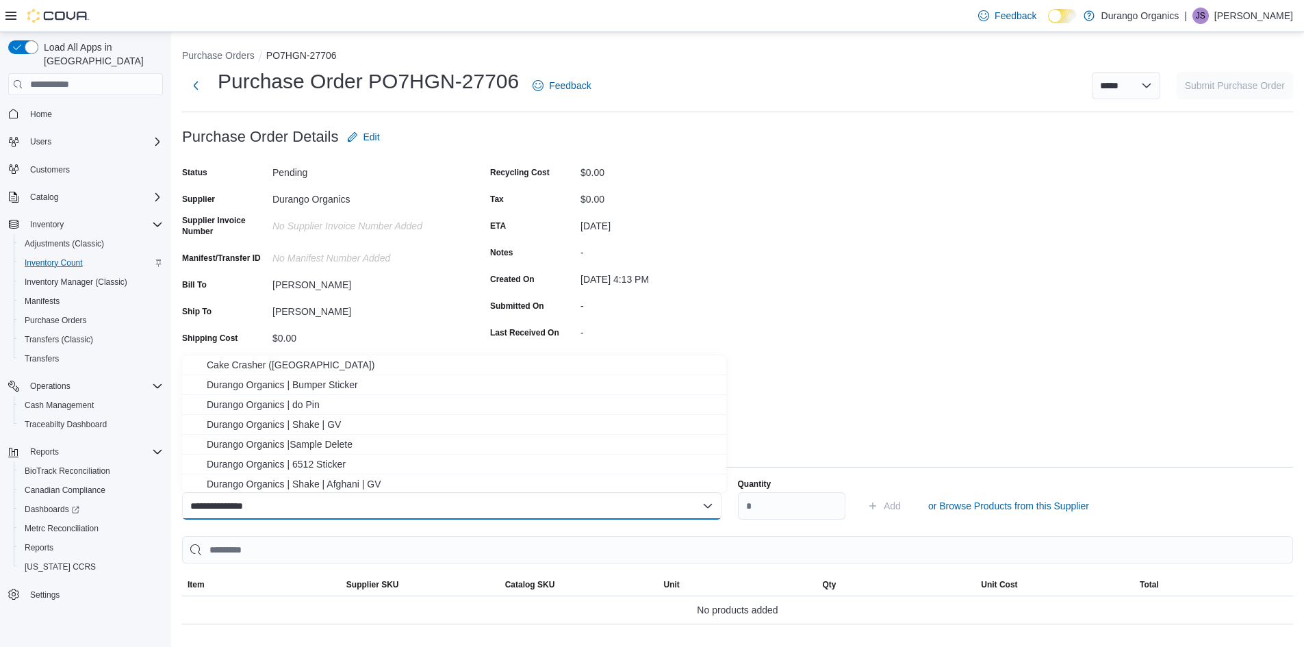
click at [284, 504] on div "**********" at bounding box center [452, 505] width 540 height 27
click at [283, 504] on div "**********" at bounding box center [452, 505] width 540 height 27
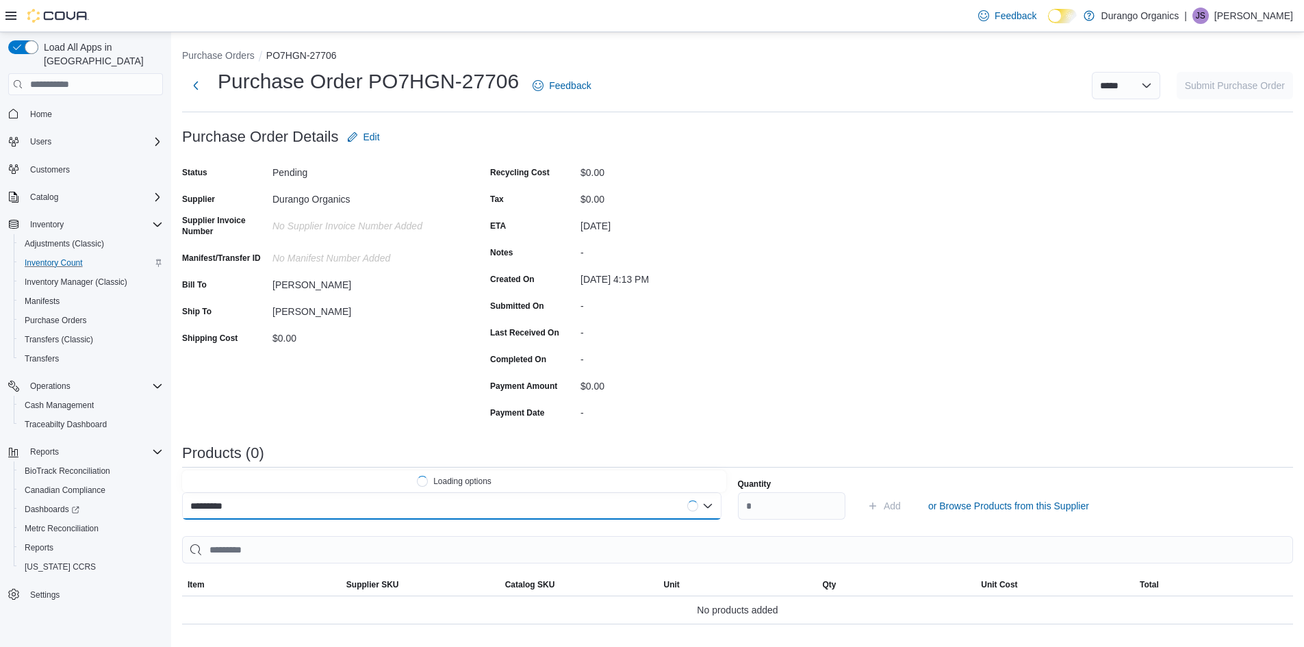
type input "*******"
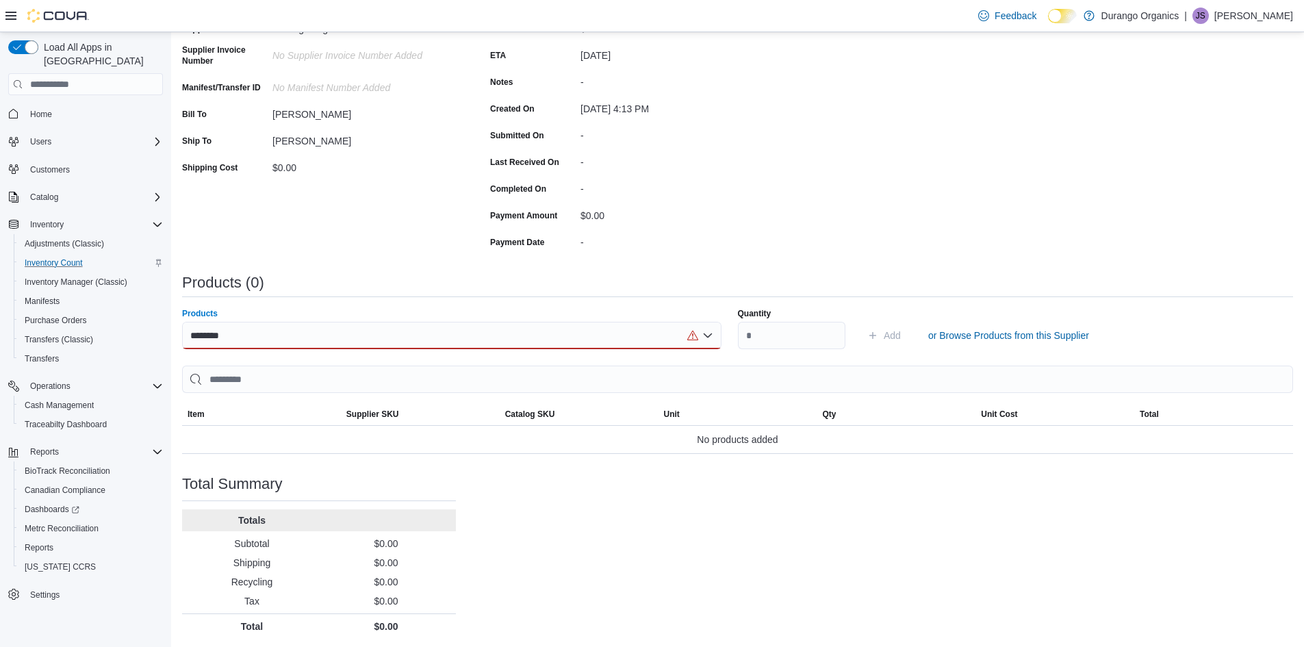
scroll to position [173, 0]
click at [906, 223] on div "Purchase Order: PO7HGN-27706 Feedback Purchase Order Details Edit Status Pendin…" at bounding box center [737, 293] width 1111 height 686
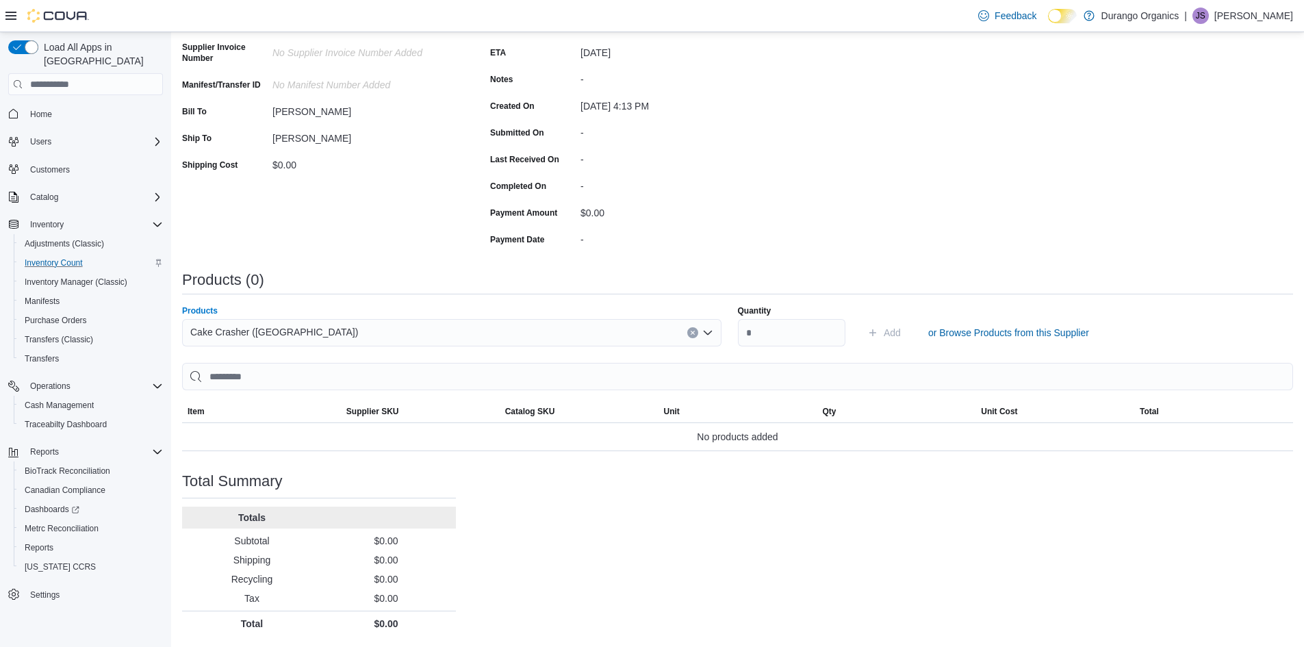
click at [694, 332] on icon "Clear input" at bounding box center [692, 332] width 3 height 3
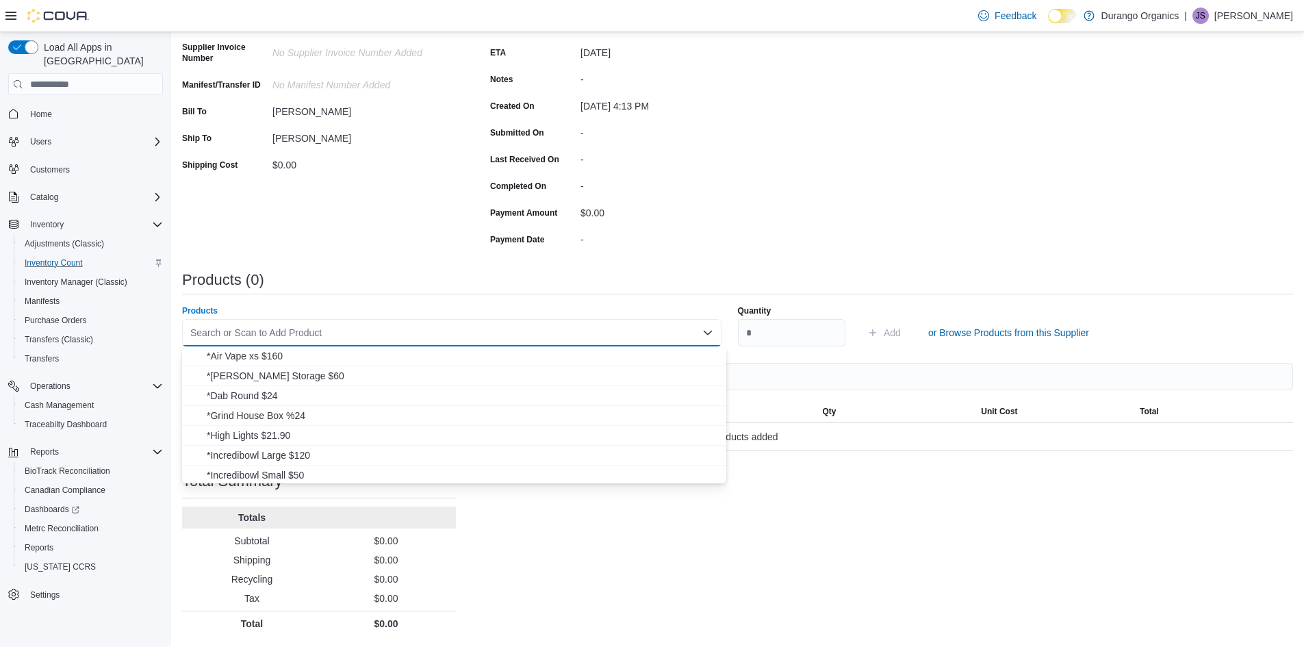
click at [826, 192] on div "Purchase Order: PO7HGN-27706 Feedback Purchase Order Details Edit Status Pendin…" at bounding box center [737, 293] width 1111 height 686
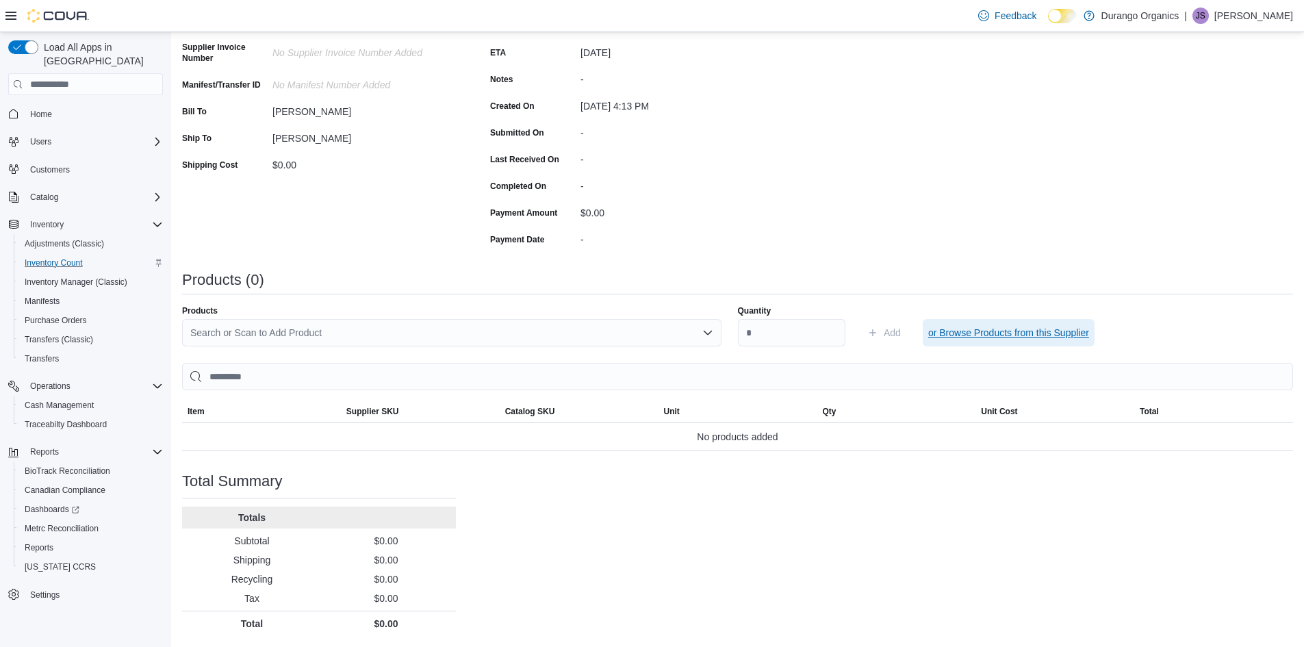
click at [1059, 326] on span "or Browse Products from this Supplier" at bounding box center [1008, 333] width 161 height 14
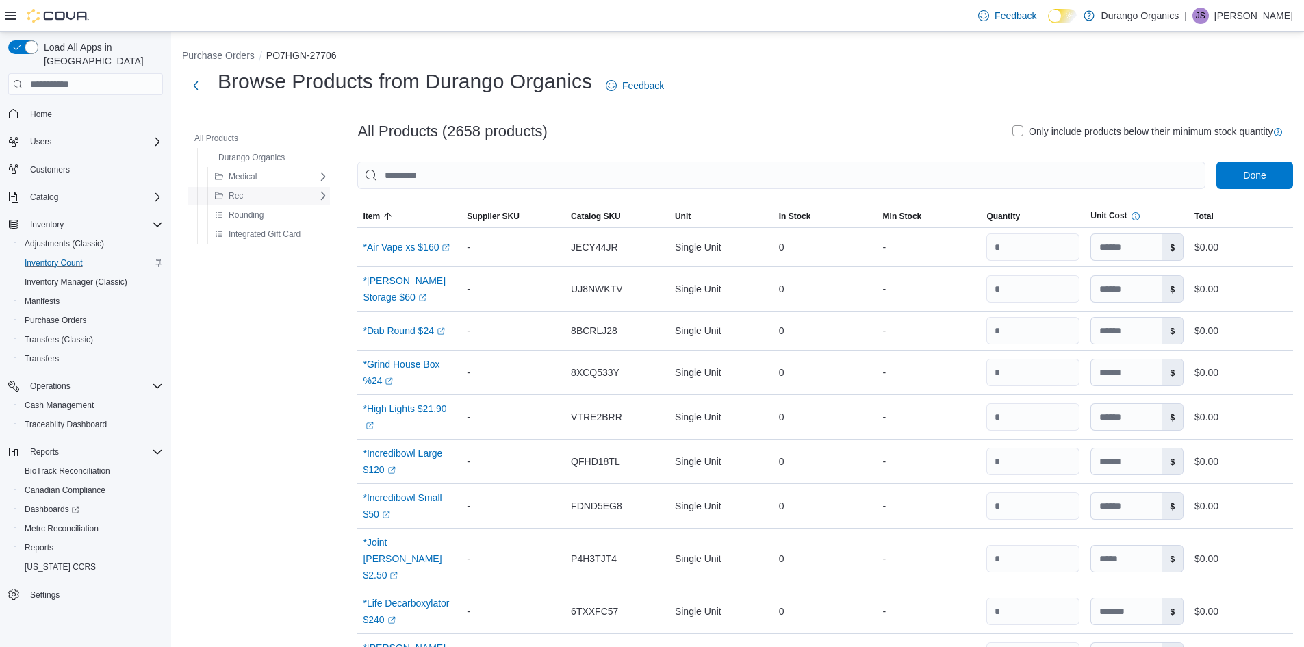
click at [320, 197] on icon at bounding box center [323, 195] width 11 height 11
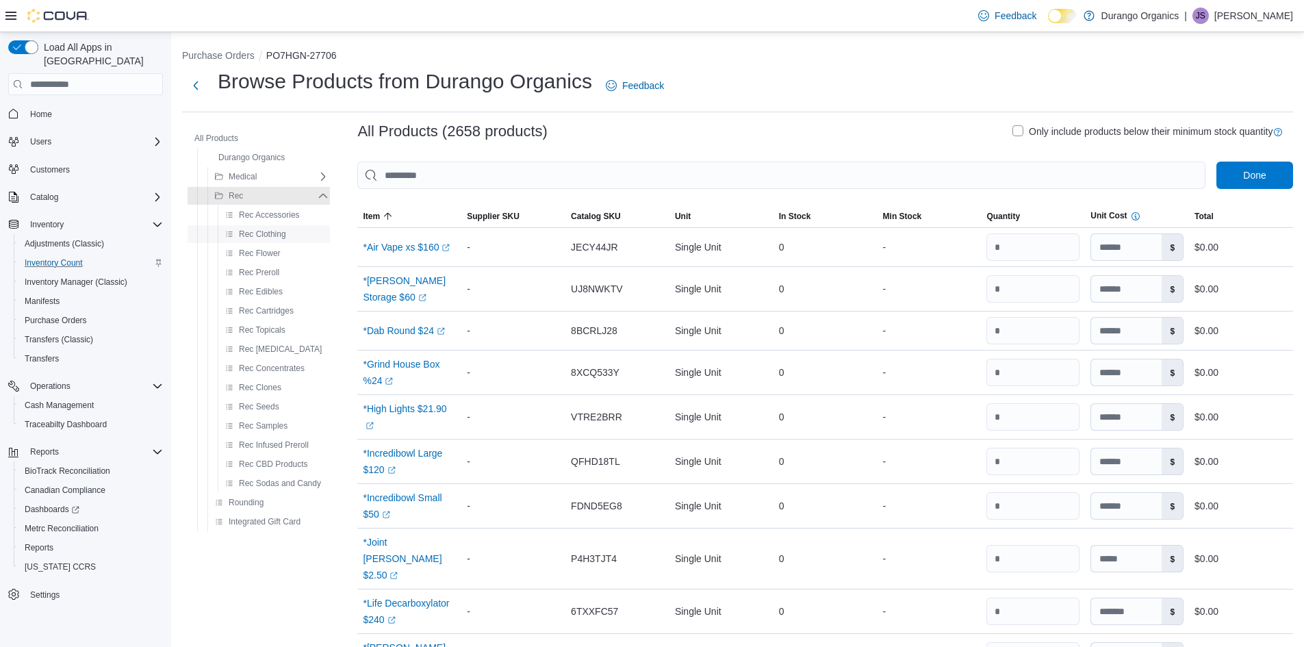
click at [276, 235] on span "Rec Clothing" at bounding box center [262, 234] width 47 height 11
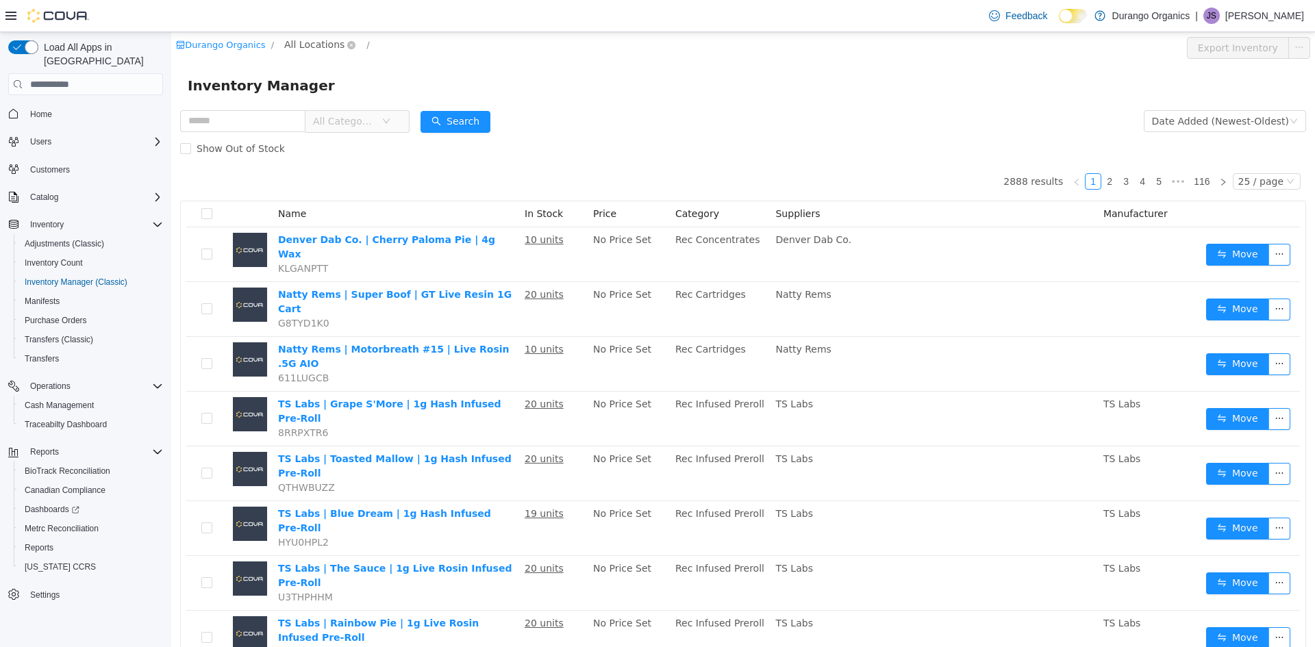
click at [295, 48] on span "All Locations" at bounding box center [314, 44] width 60 height 15
click at [320, 114] on span "[PERSON_NAME]" at bounding box center [347, 118] width 79 height 11
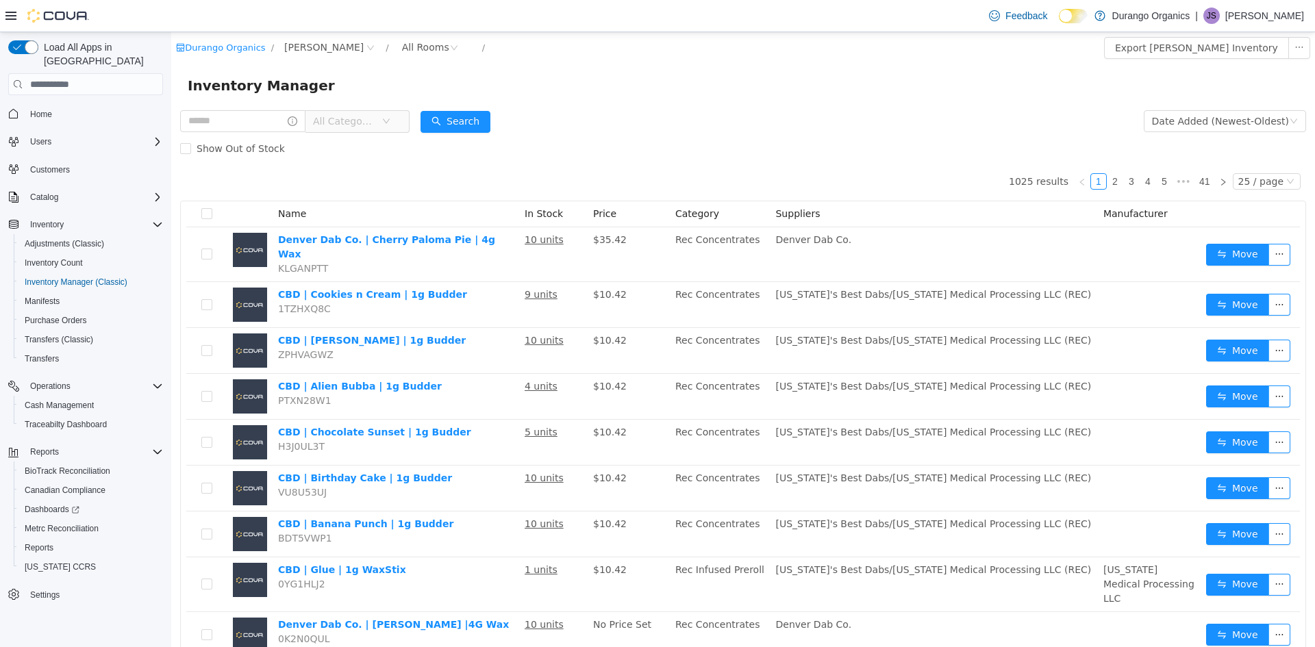
click at [372, 121] on span "All Categories" at bounding box center [344, 121] width 62 height 14
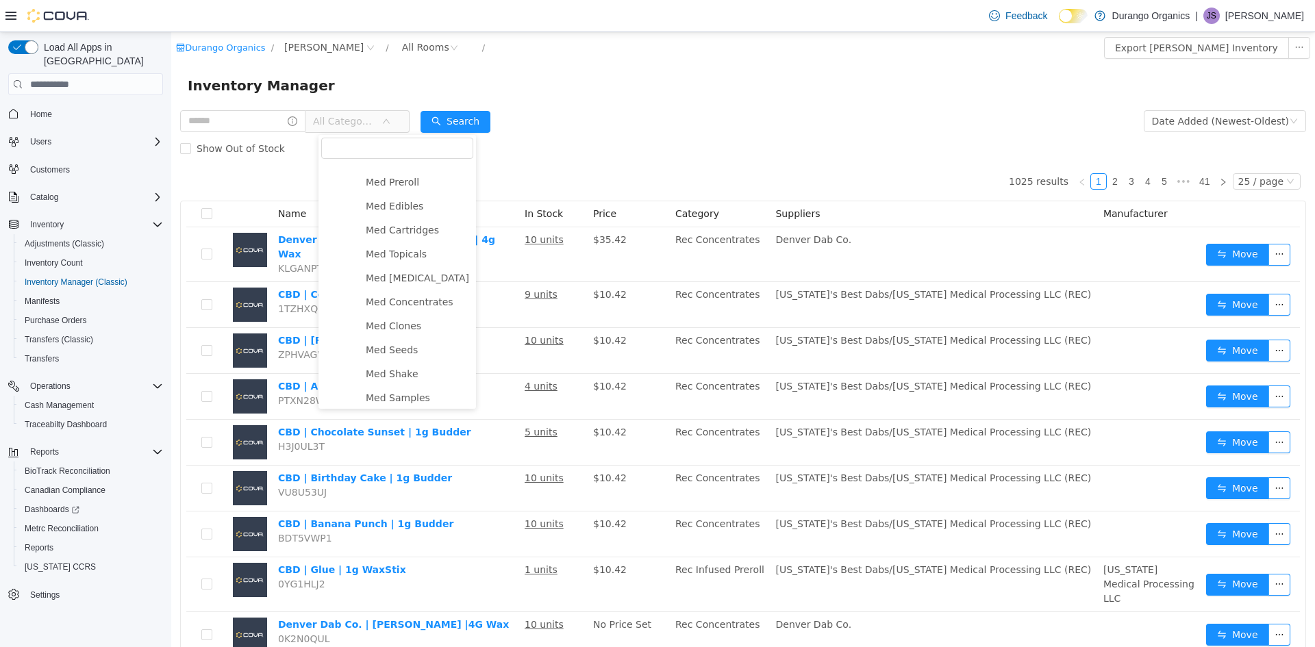
scroll to position [342, 0]
click at [401, 336] on span "Rec Clothing" at bounding box center [396, 334] width 60 height 11
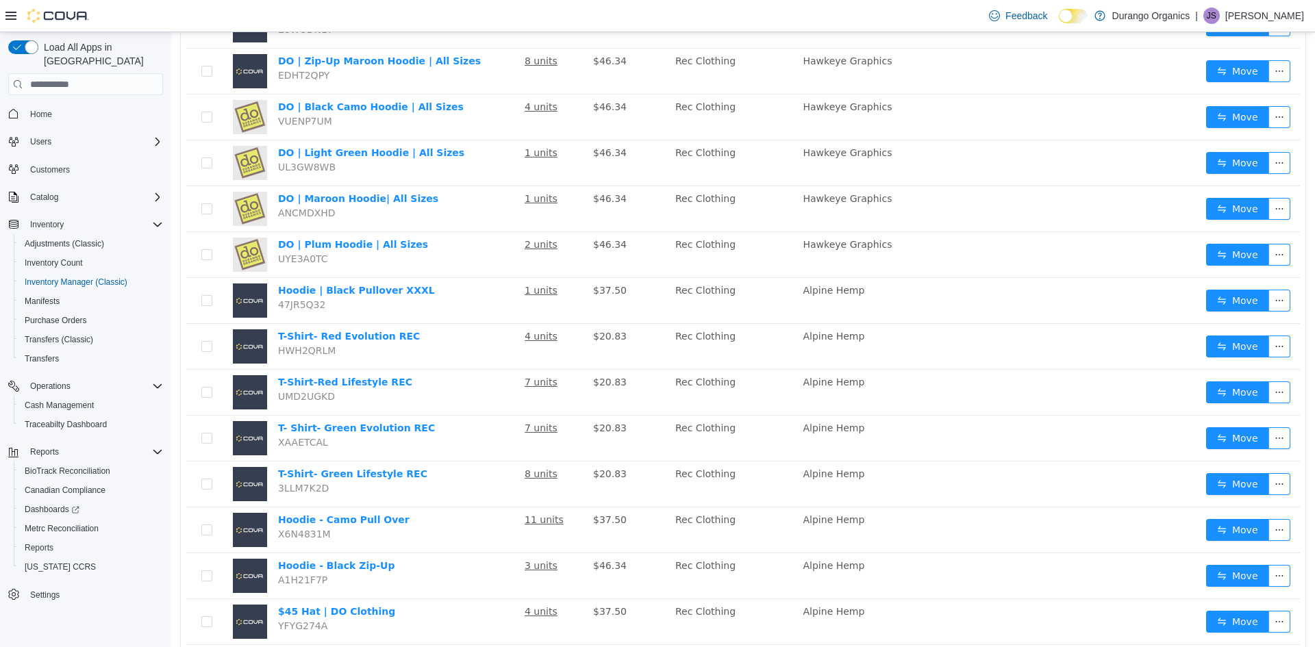
scroll to position [492, 0]
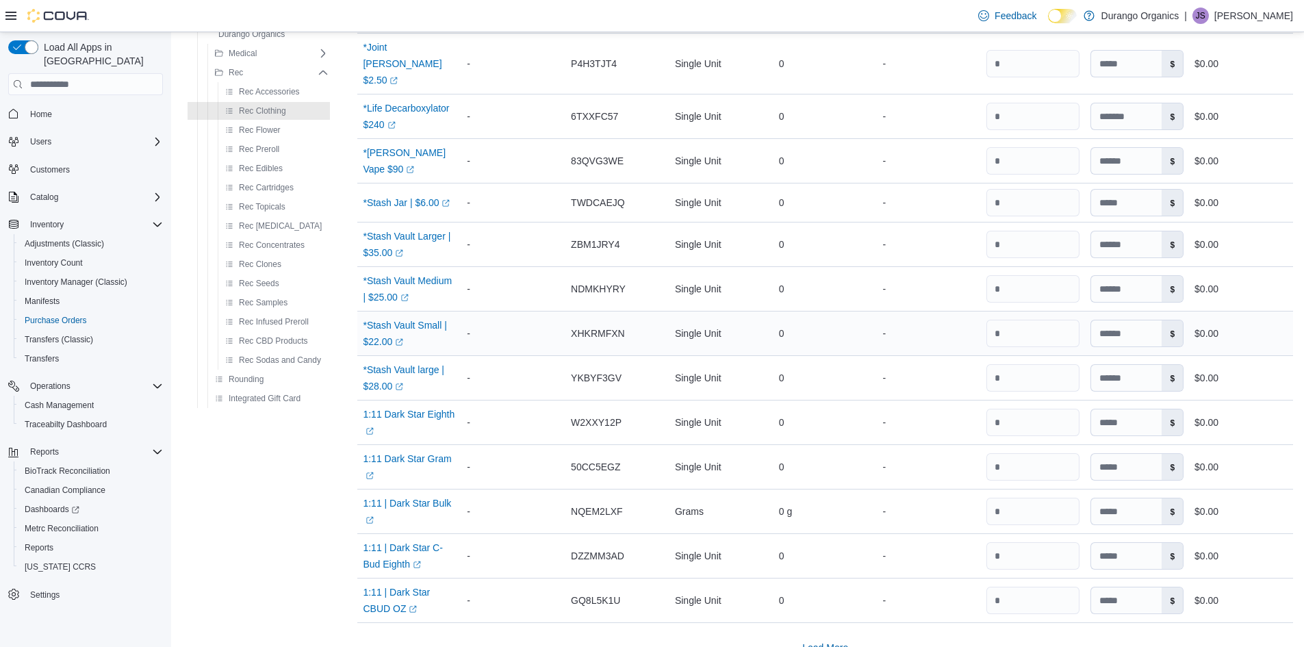
scroll to position [504, 0]
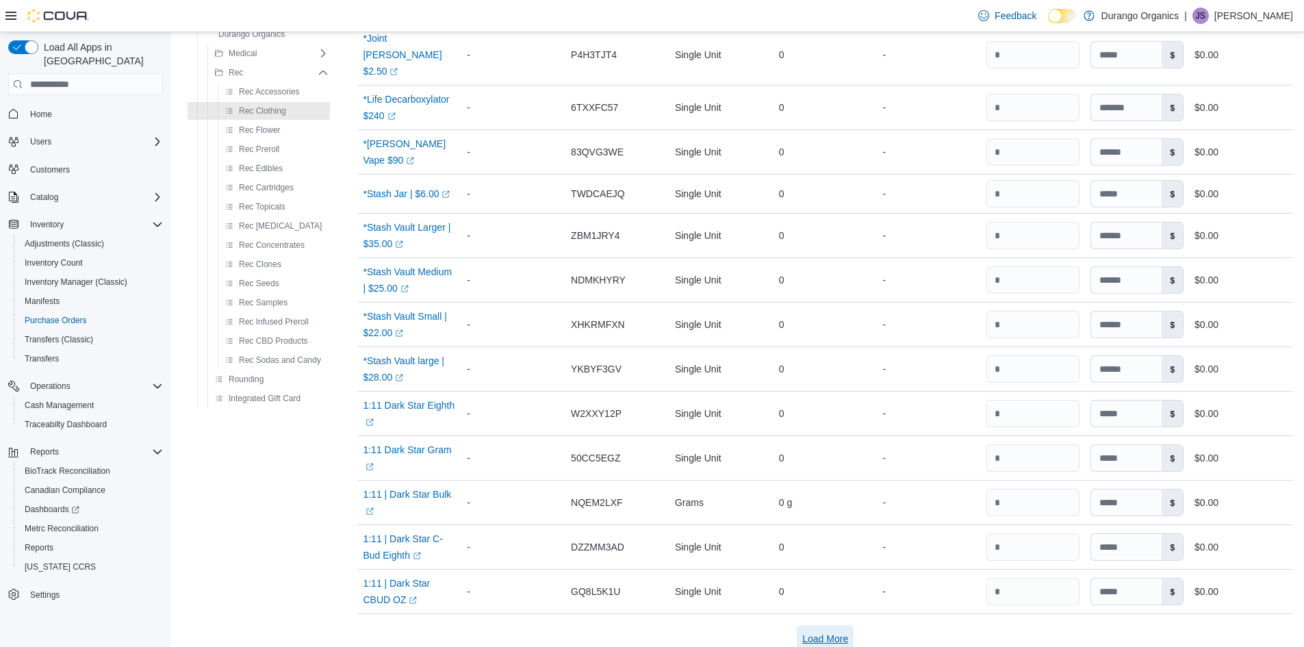
click at [825, 632] on span "Load More" at bounding box center [825, 639] width 46 height 14
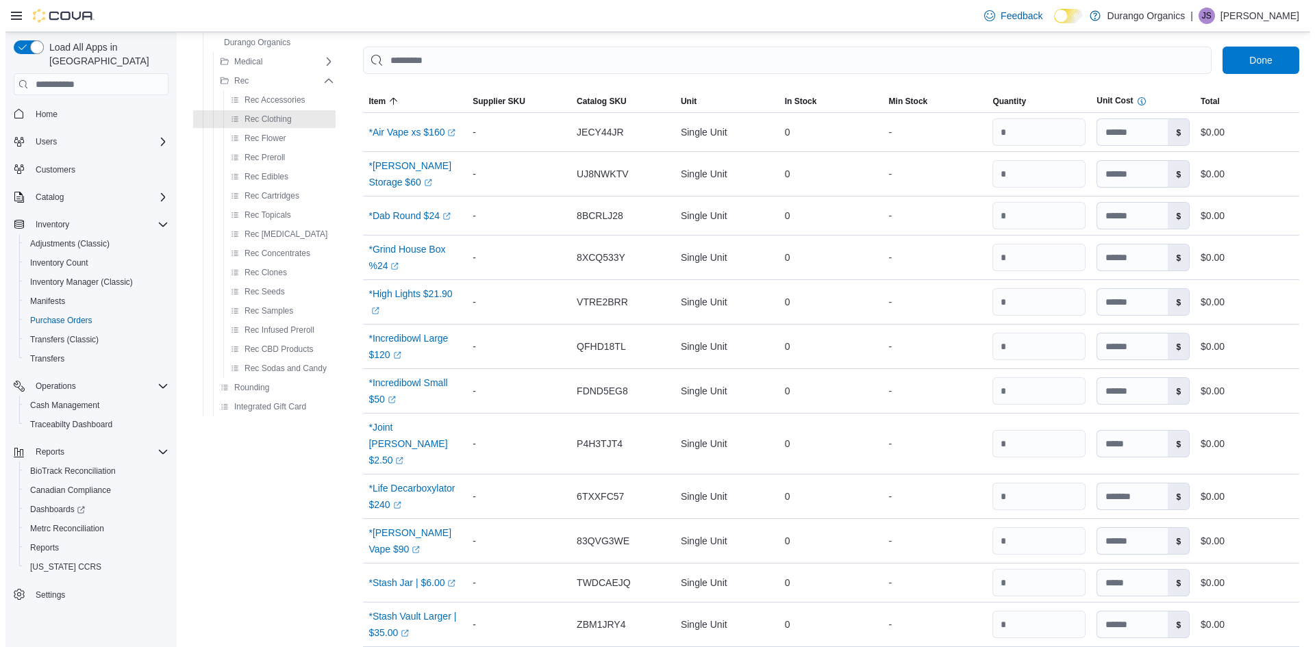
scroll to position [0, 0]
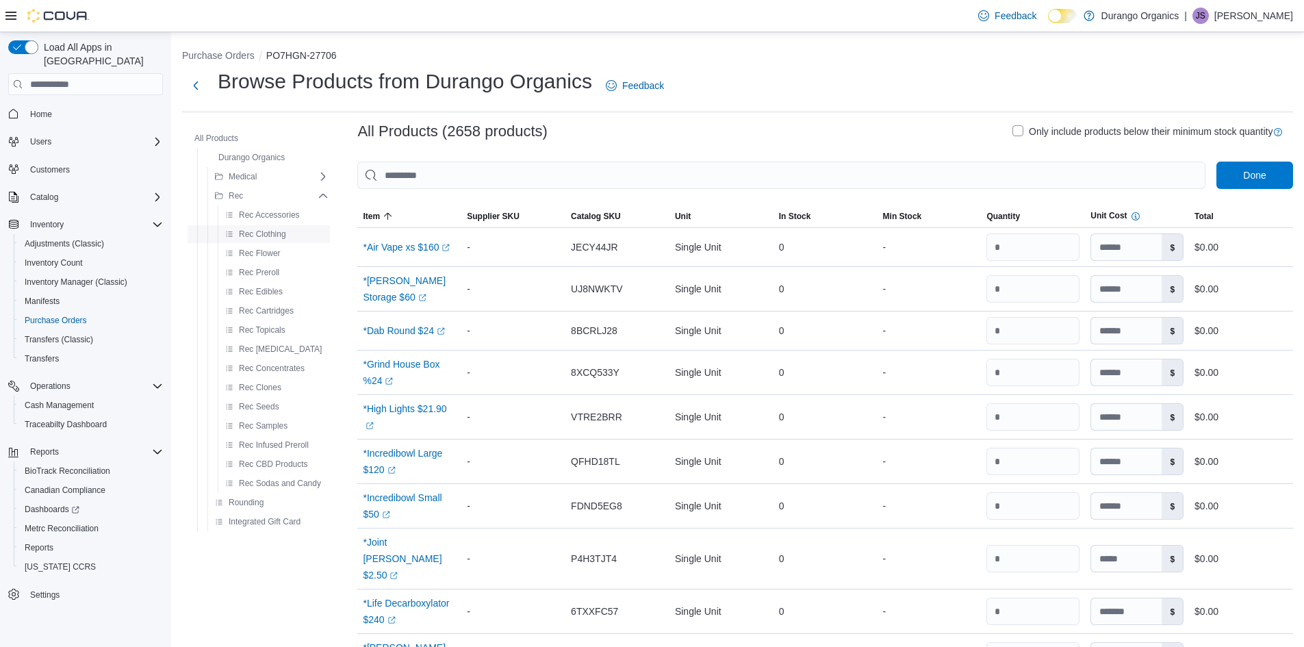
click at [260, 232] on span "Rec Clothing" at bounding box center [262, 234] width 47 height 11
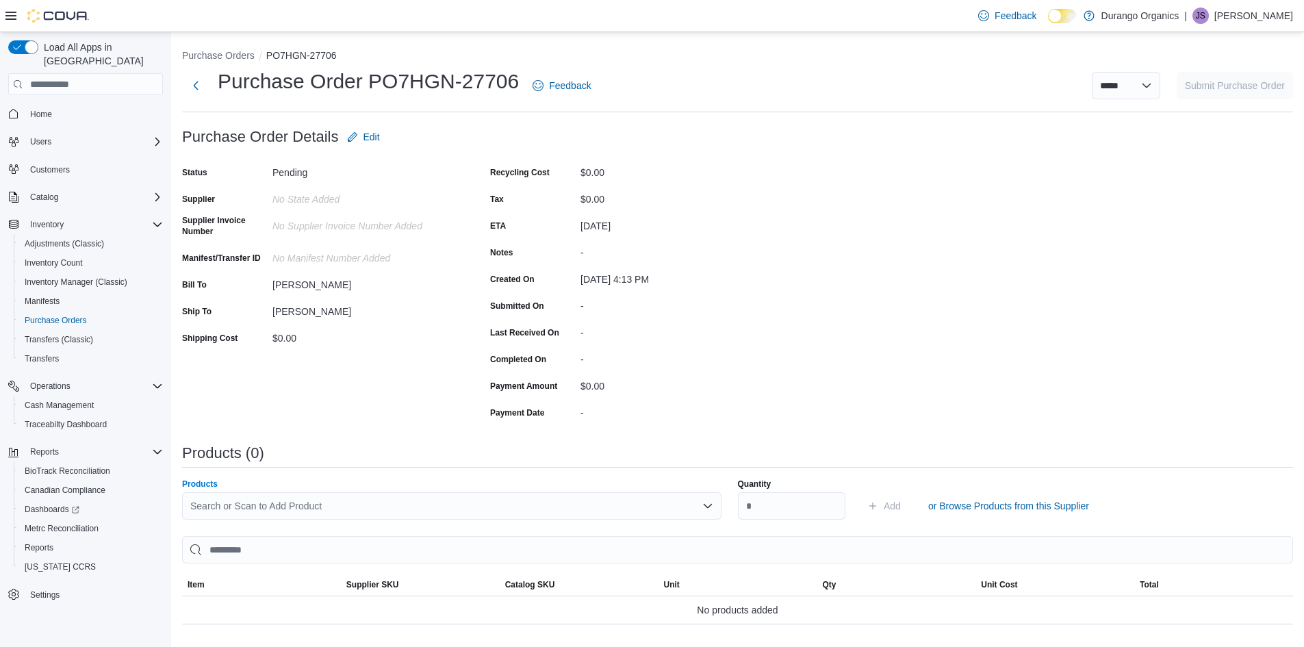
click at [385, 507] on div "Search or Scan to Add Product" at bounding box center [452, 505] width 540 height 27
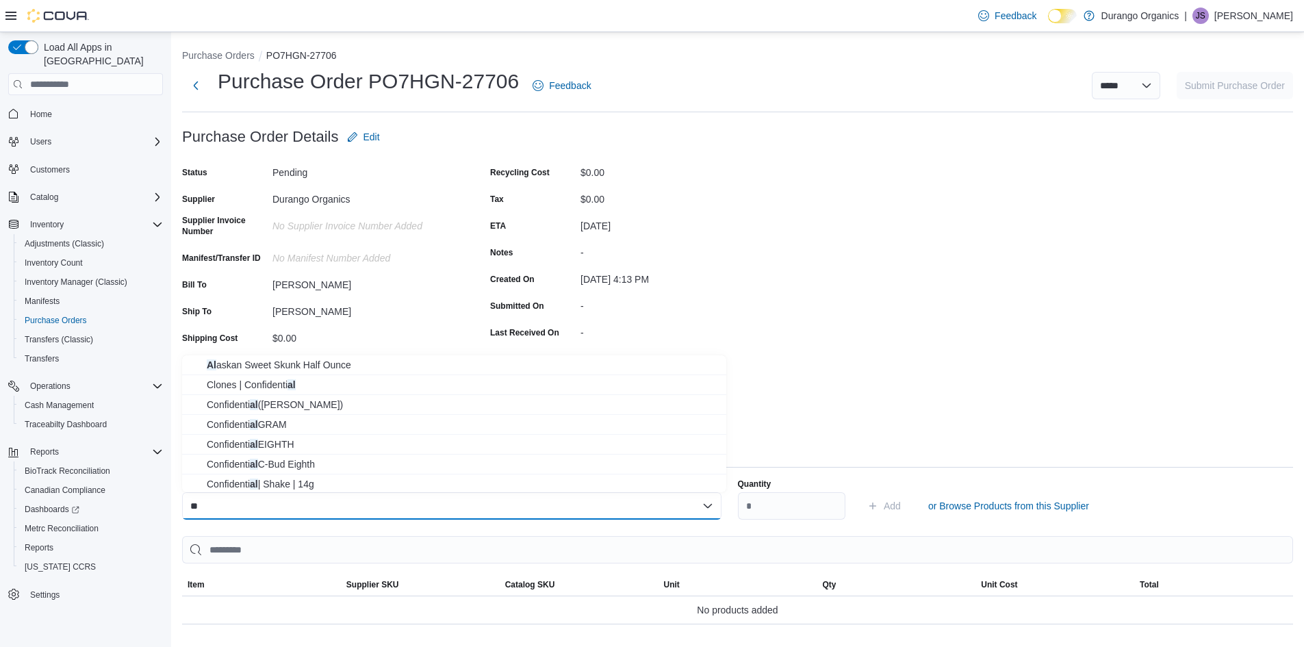
type input "*"
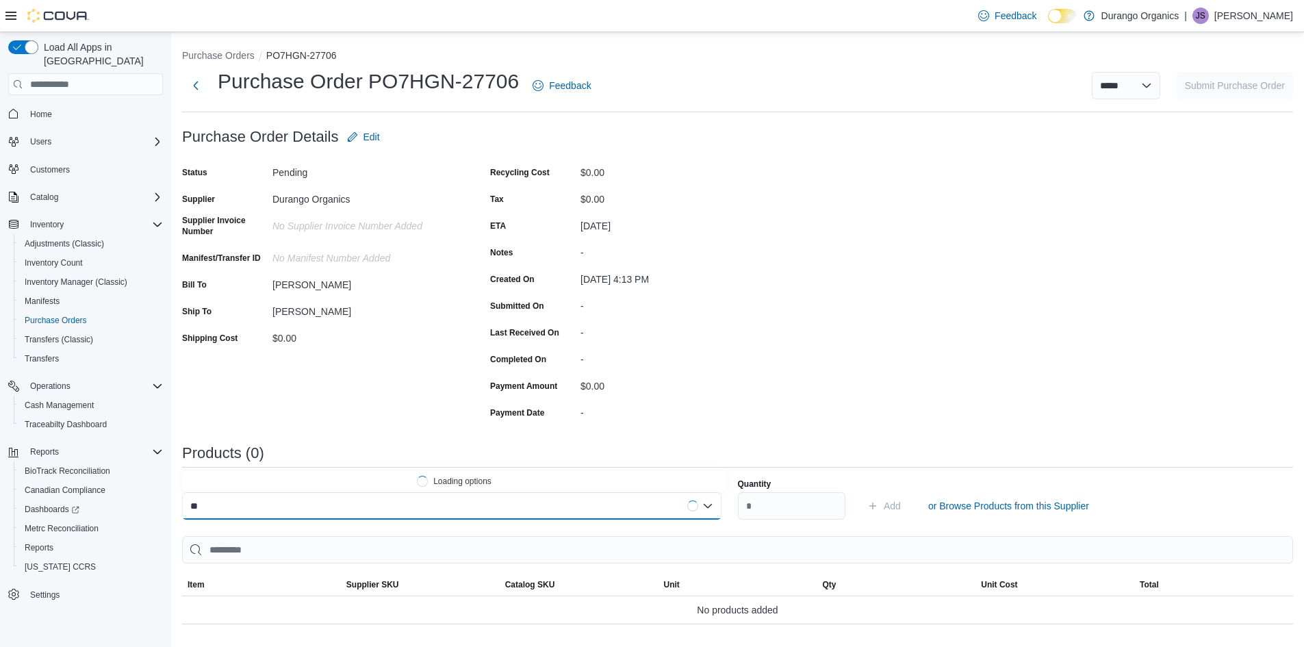
type input "*"
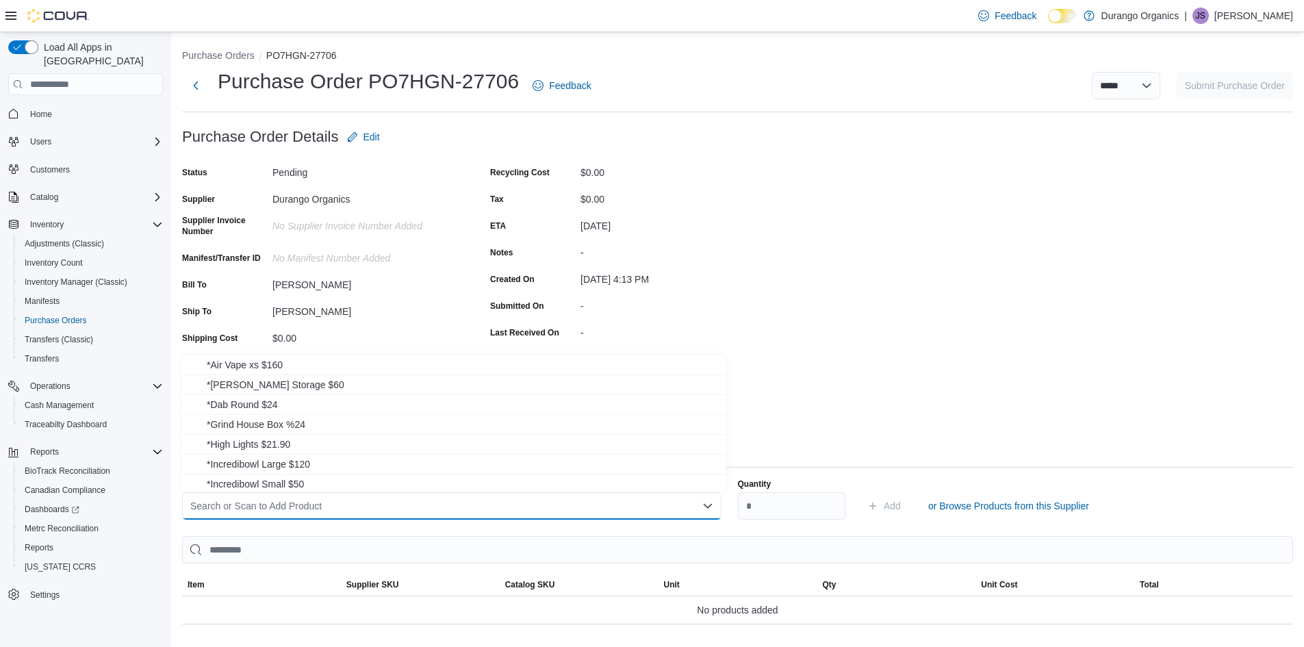
click at [1059, 236] on div "Purchase Order: PO7HGN-27706 Feedback Purchase Order Details Edit Status Pendin…" at bounding box center [737, 466] width 1111 height 686
